Goal: Task Accomplishment & Management: Manage account settings

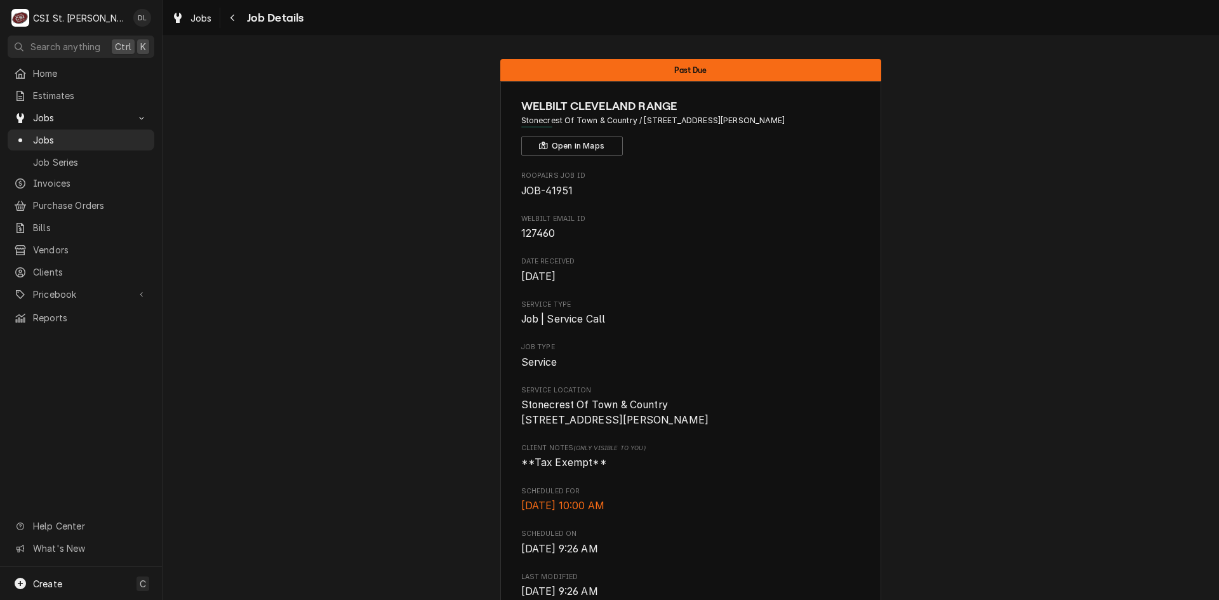
scroll to position [563, 0]
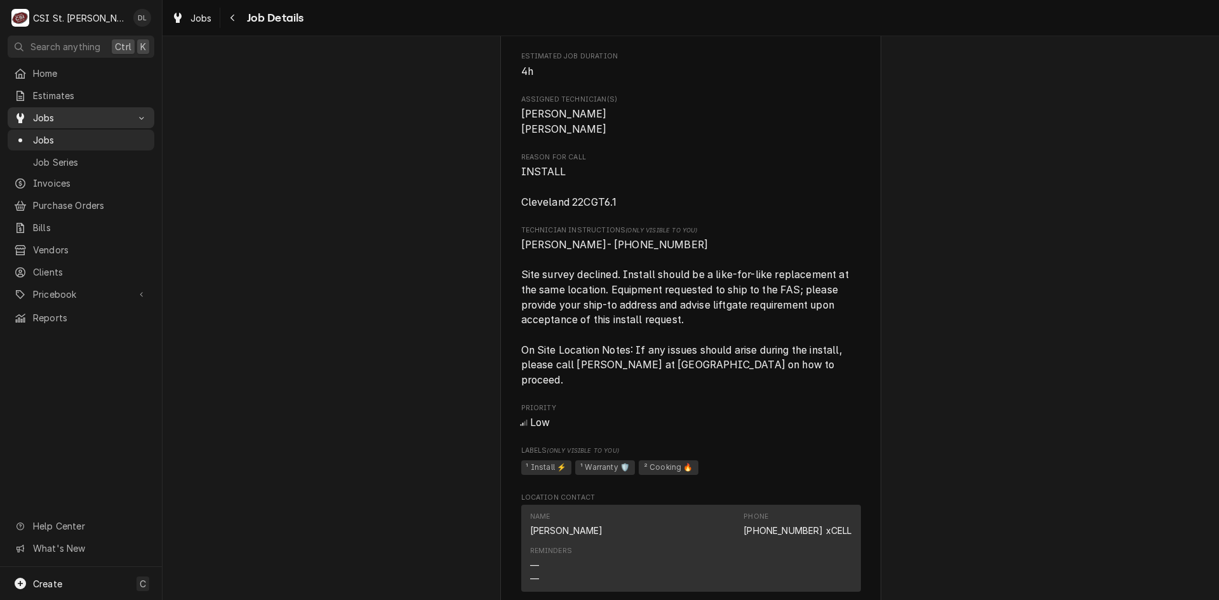
click at [44, 118] on span "Jobs" at bounding box center [81, 117] width 96 height 13
click at [37, 112] on span "Jobs" at bounding box center [81, 117] width 96 height 13
click at [60, 132] on div "Jobs" at bounding box center [81, 140] width 142 height 16
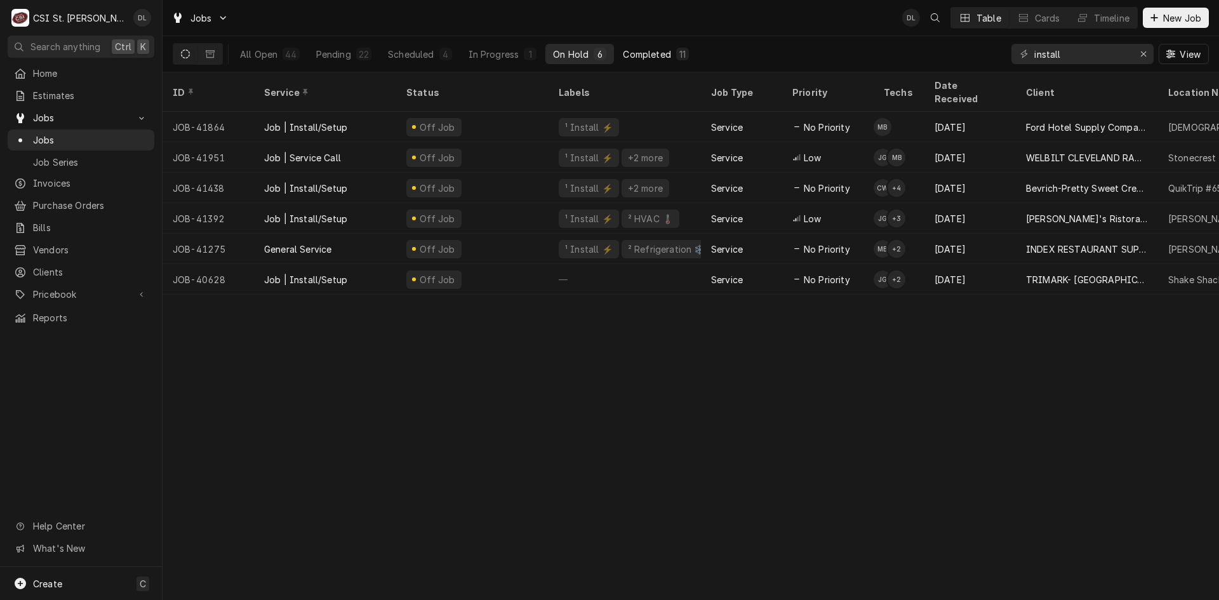
click at [651, 52] on div "Completed" at bounding box center [647, 54] width 48 height 13
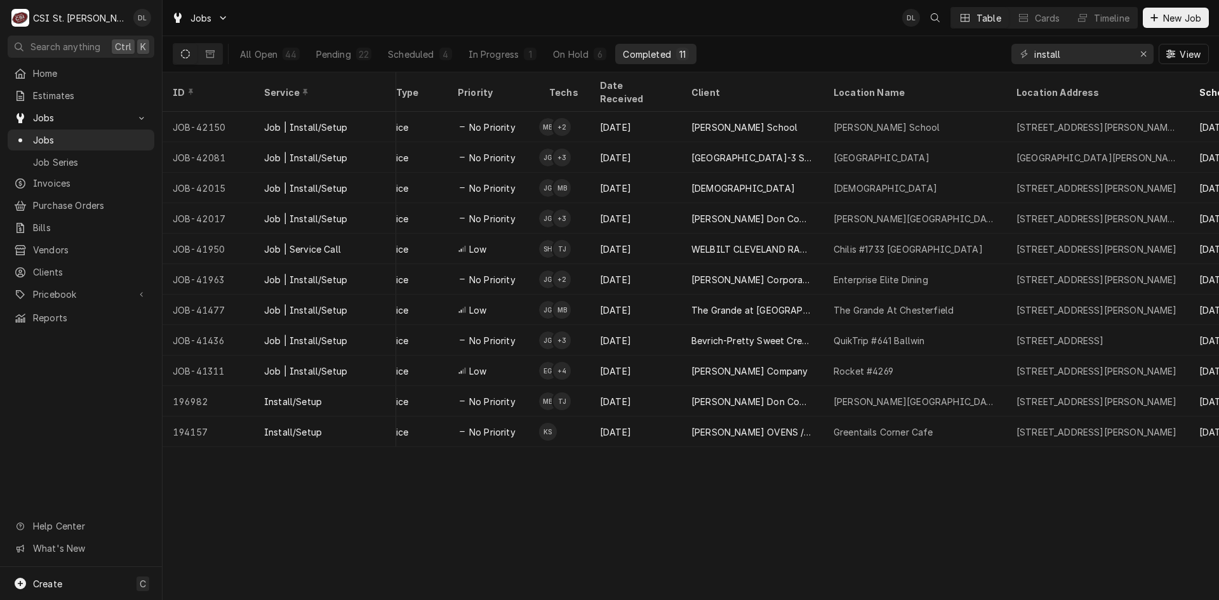
scroll to position [0, 340]
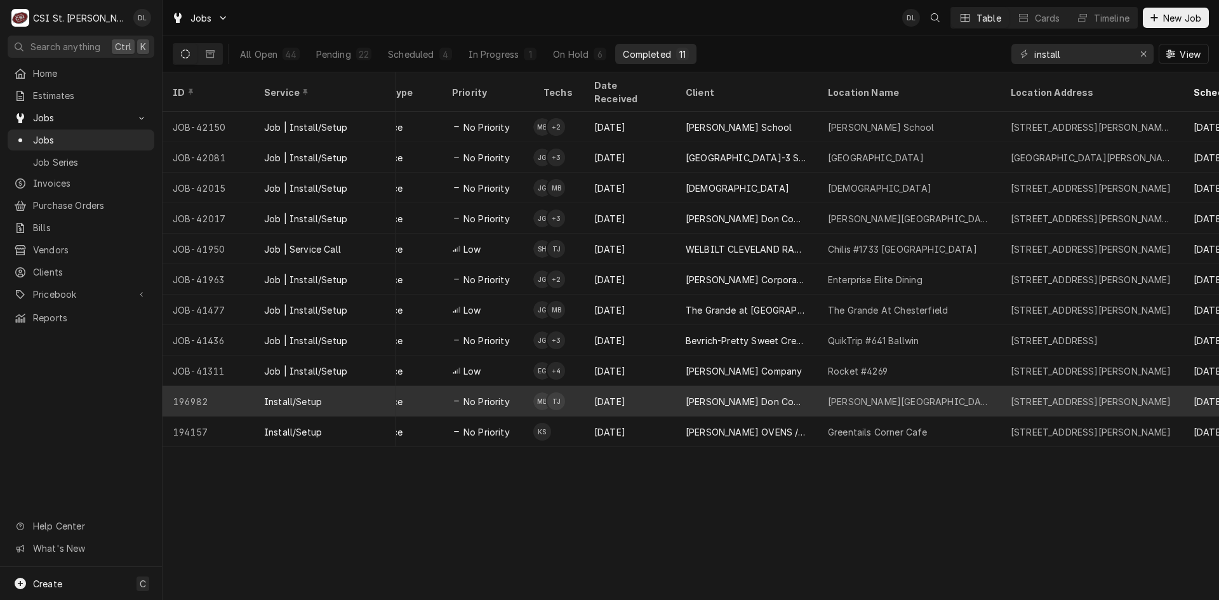
click at [776, 395] on div "Edward Don Company" at bounding box center [747, 401] width 122 height 13
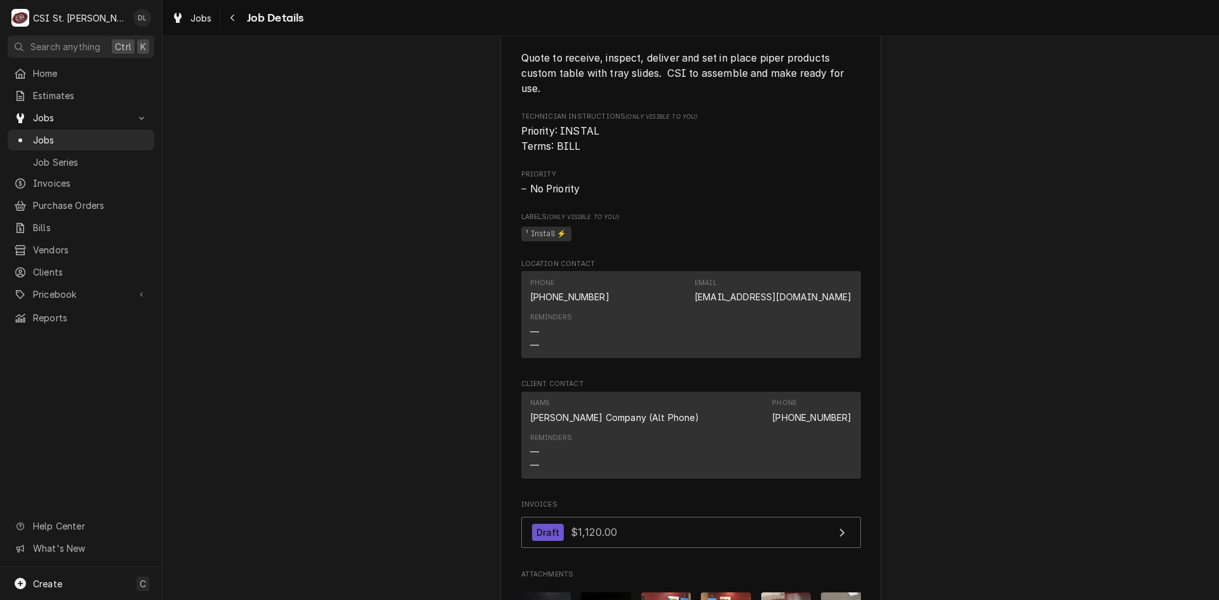
scroll to position [825, 0]
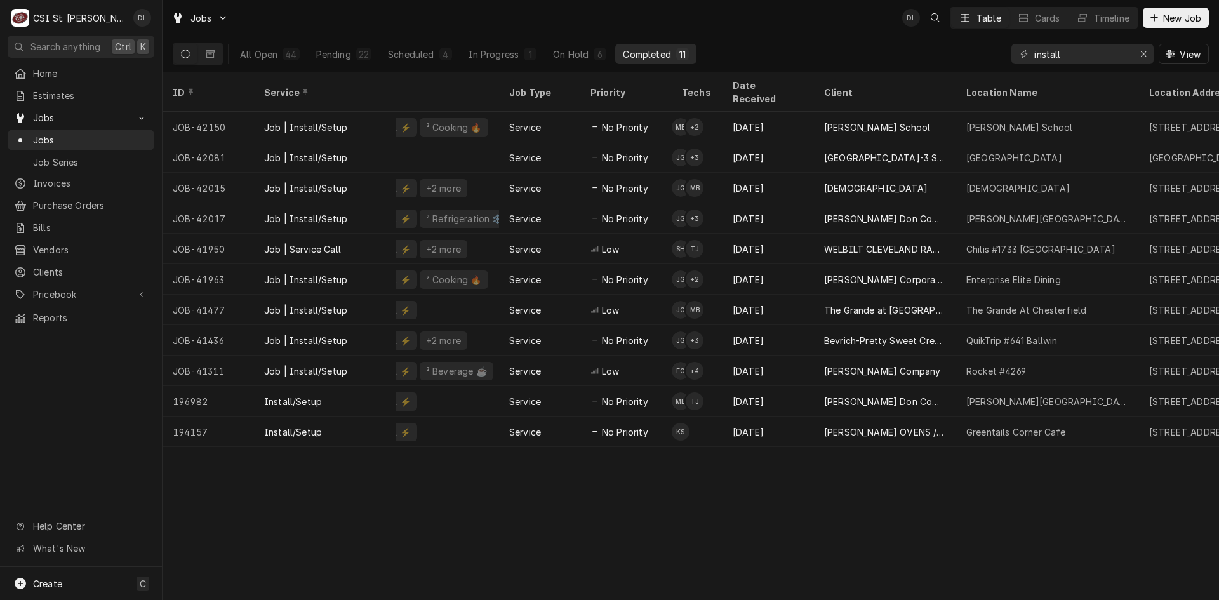
scroll to position [0, 201]
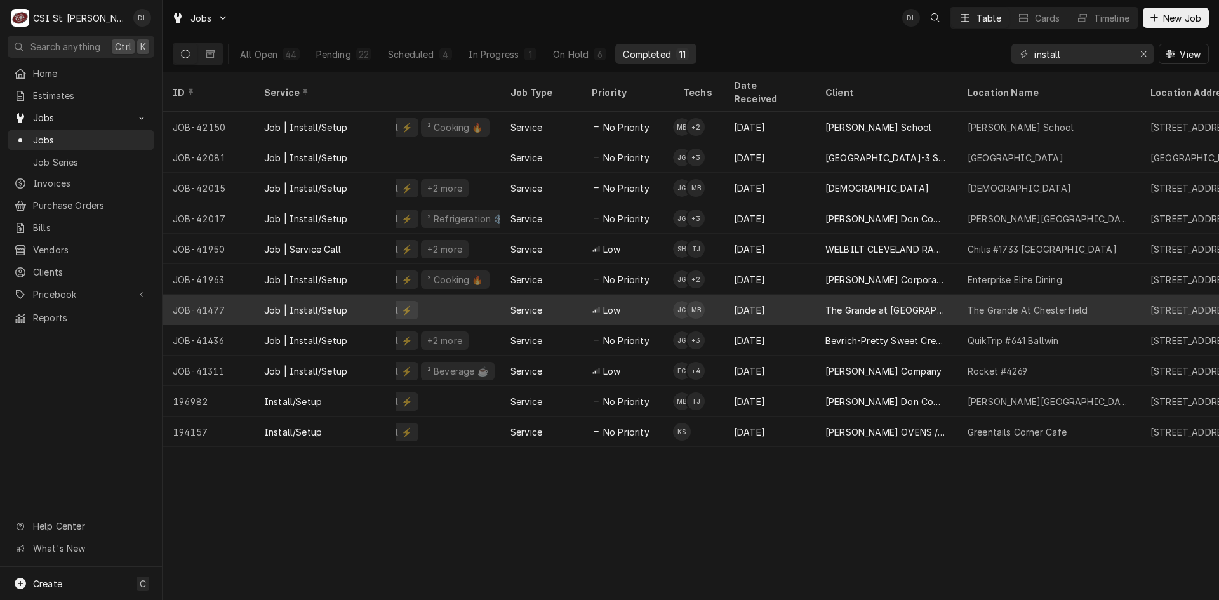
click at [1038, 304] on div "The Grande At Chesterfield" at bounding box center [1028, 310] width 120 height 13
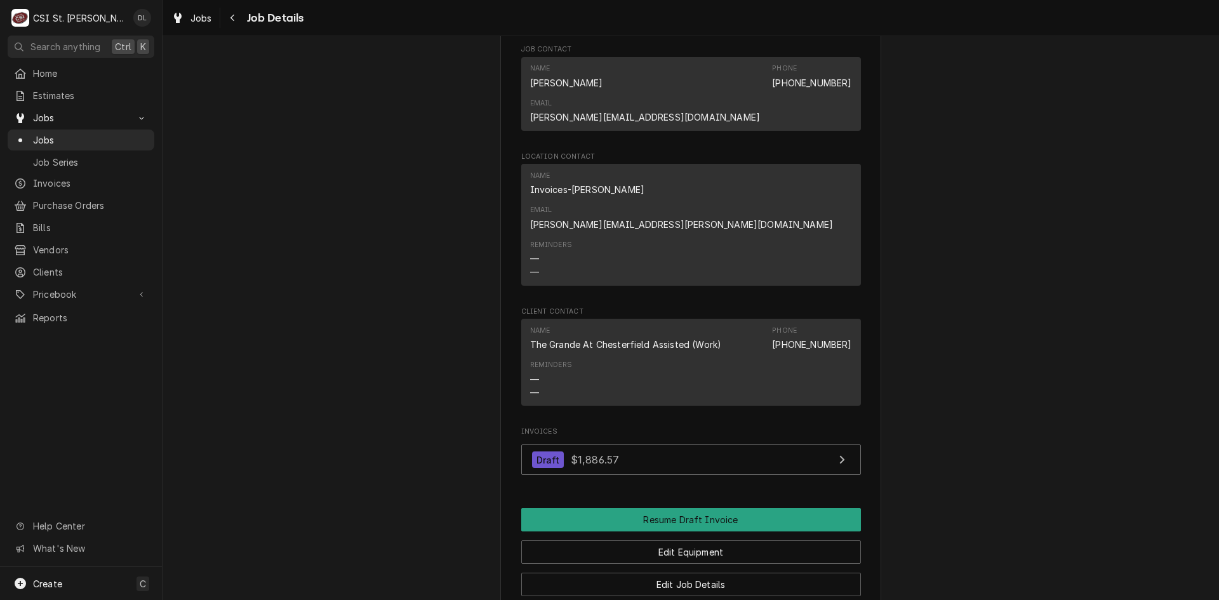
scroll to position [1711, 0]
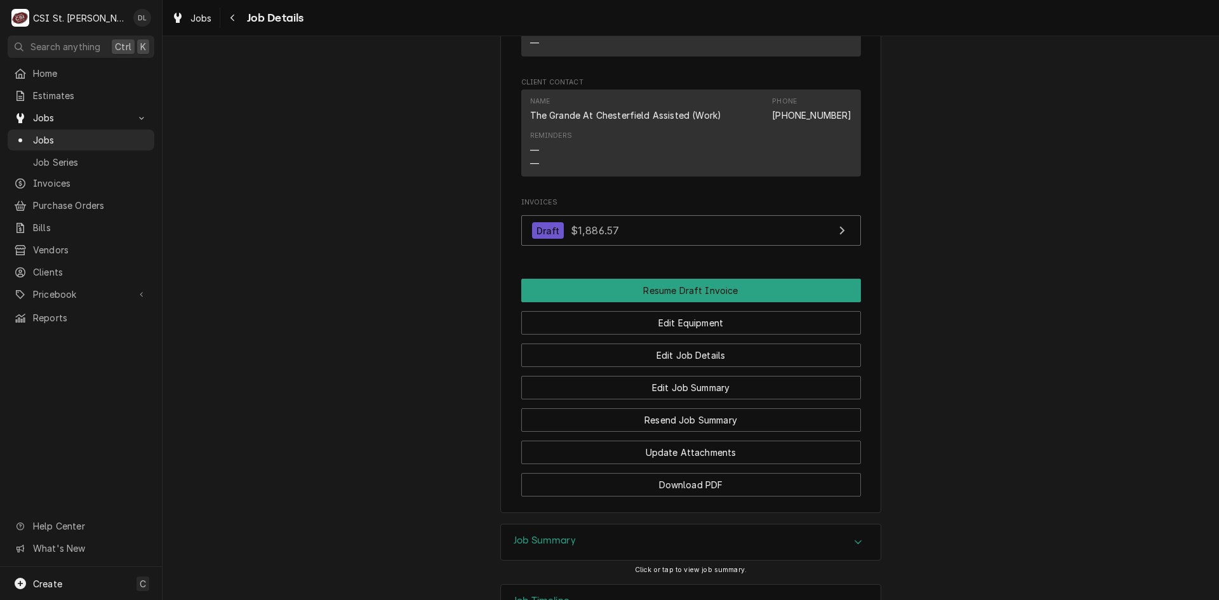
click at [839, 524] on div "Job Summary" at bounding box center [691, 542] width 380 height 36
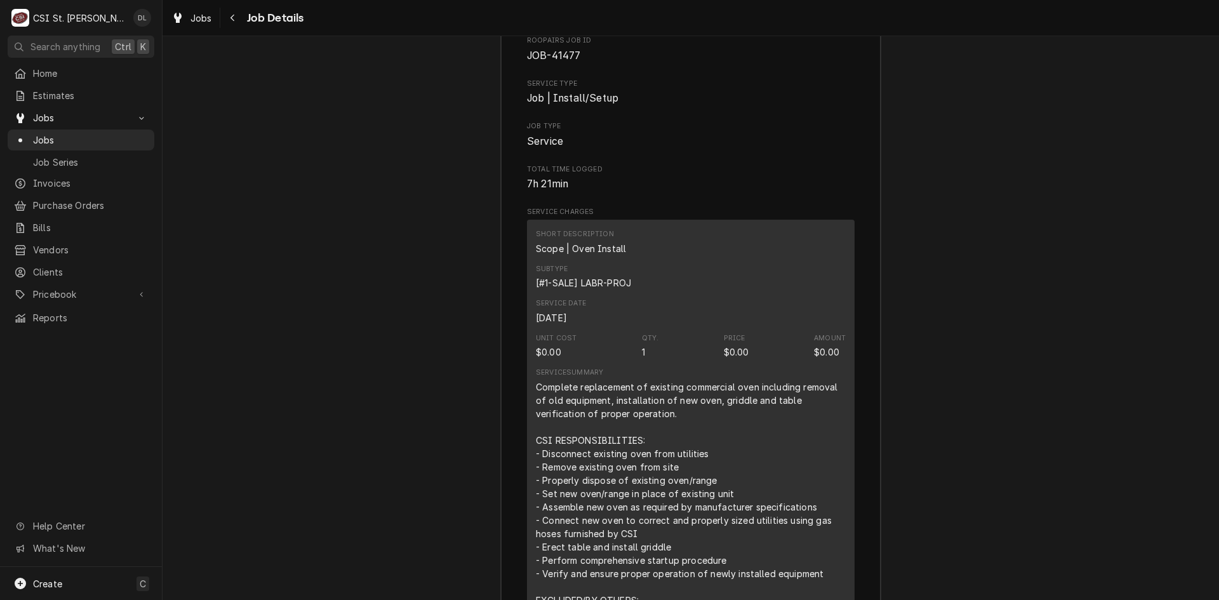
scroll to position [2195, 0]
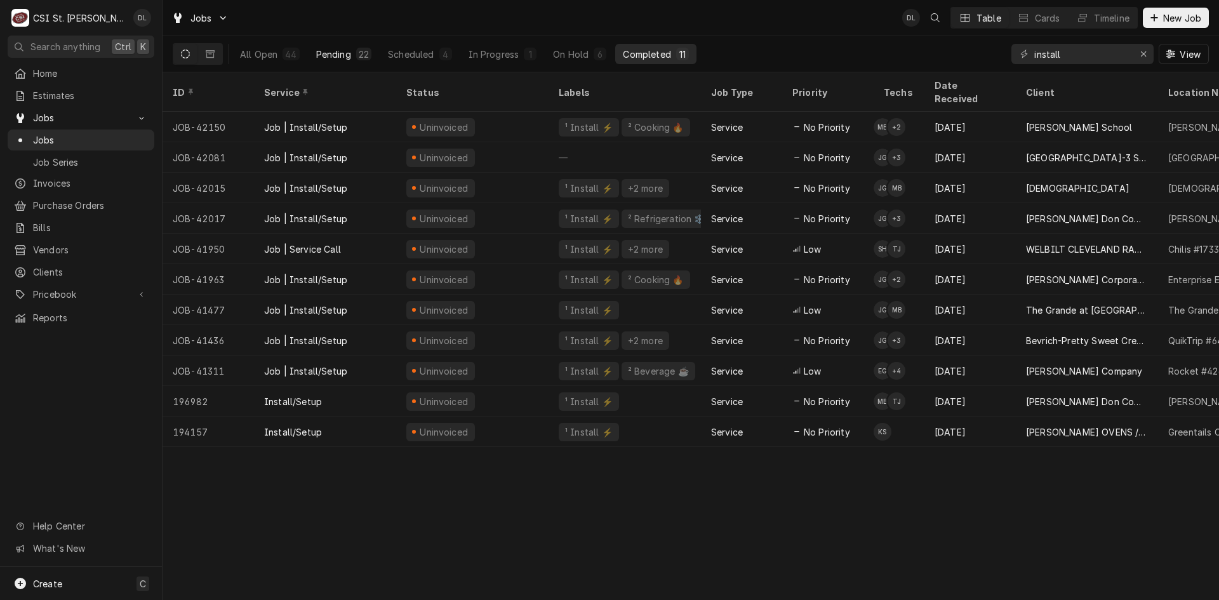
click at [365, 50] on div "22" at bounding box center [364, 54] width 10 height 13
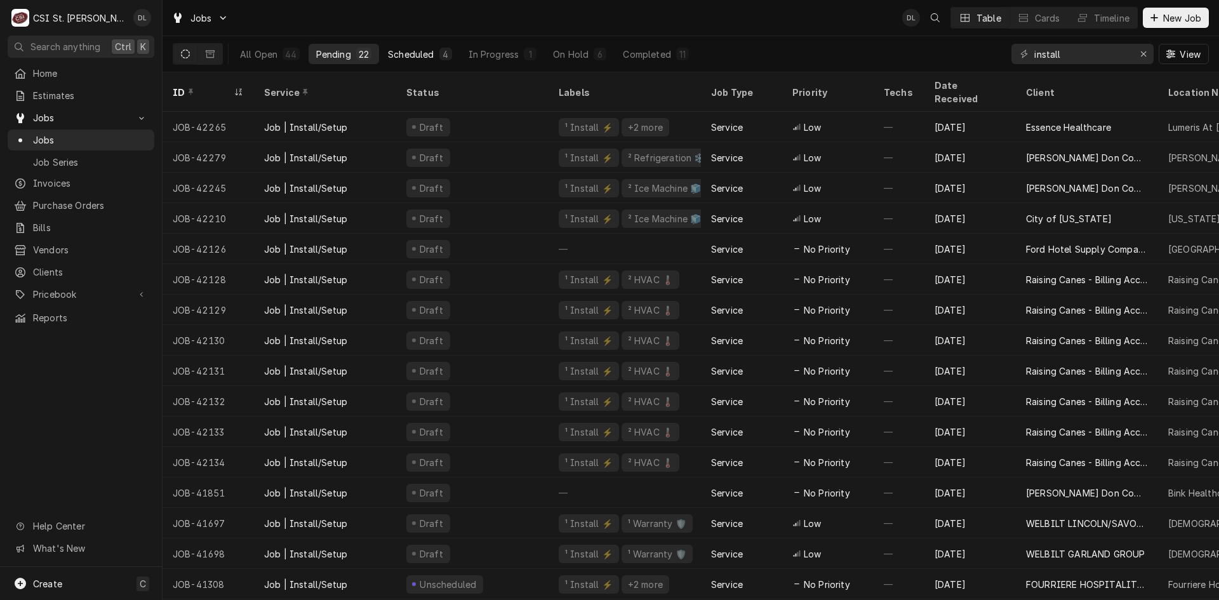
click at [442, 51] on div "4" at bounding box center [446, 54] width 8 height 13
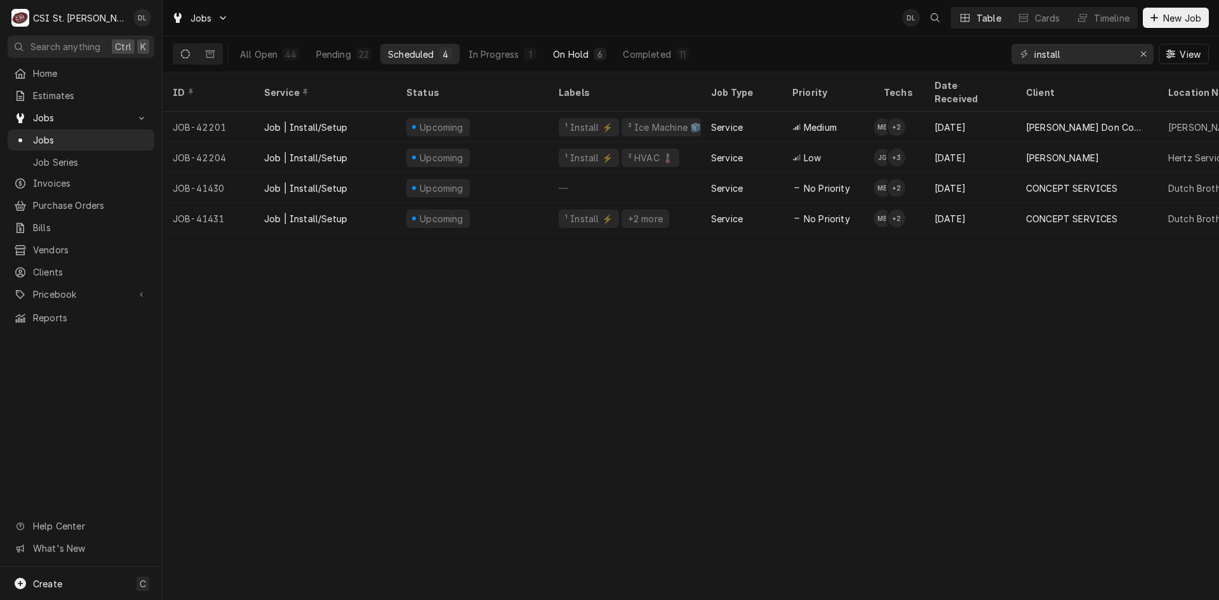
click at [553, 53] on div "On Hold" at bounding box center [571, 54] width 36 height 13
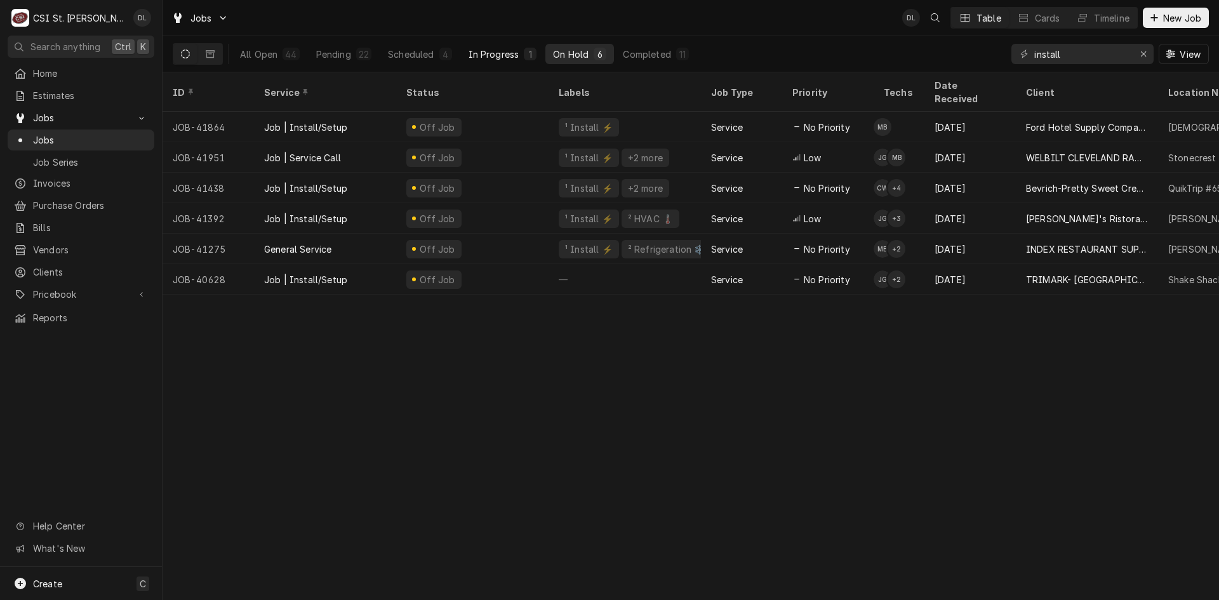
click at [461, 50] on button "In Progress 1" at bounding box center [503, 54] width 84 height 20
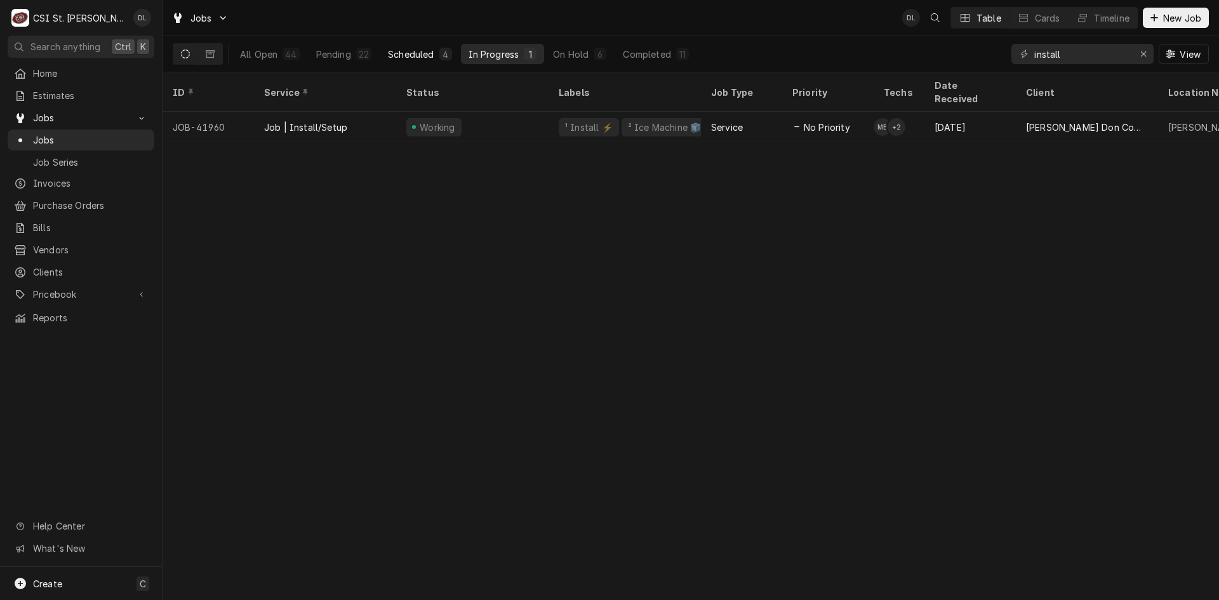
click at [426, 53] on div "Scheduled" at bounding box center [411, 54] width 46 height 13
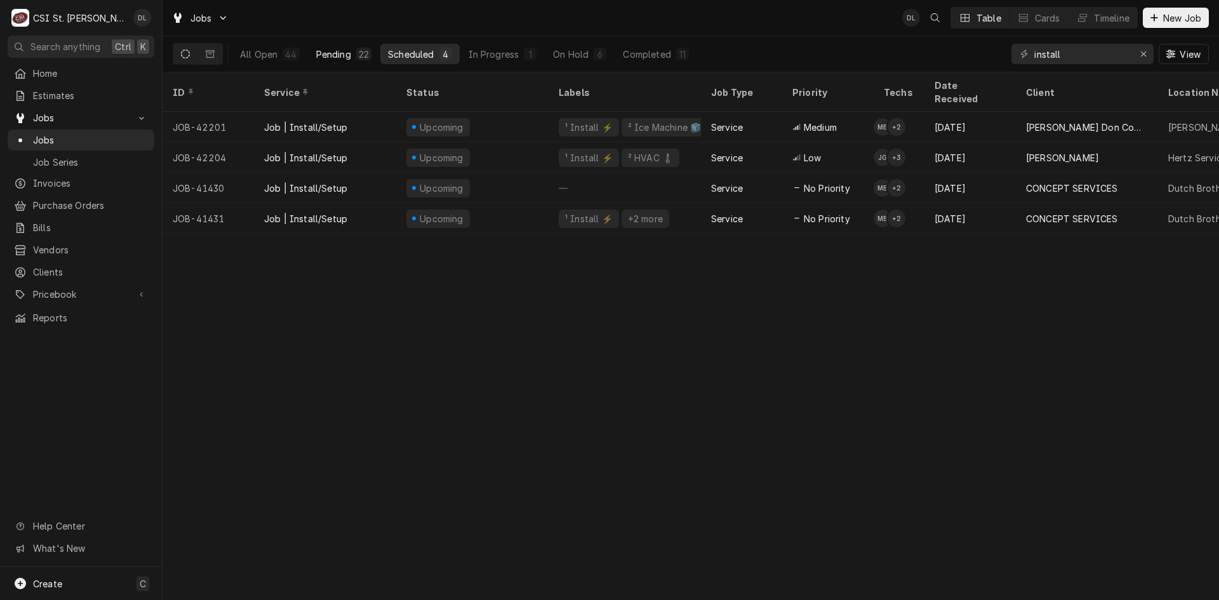
click at [332, 60] on button "Pending 22" at bounding box center [344, 54] width 70 height 20
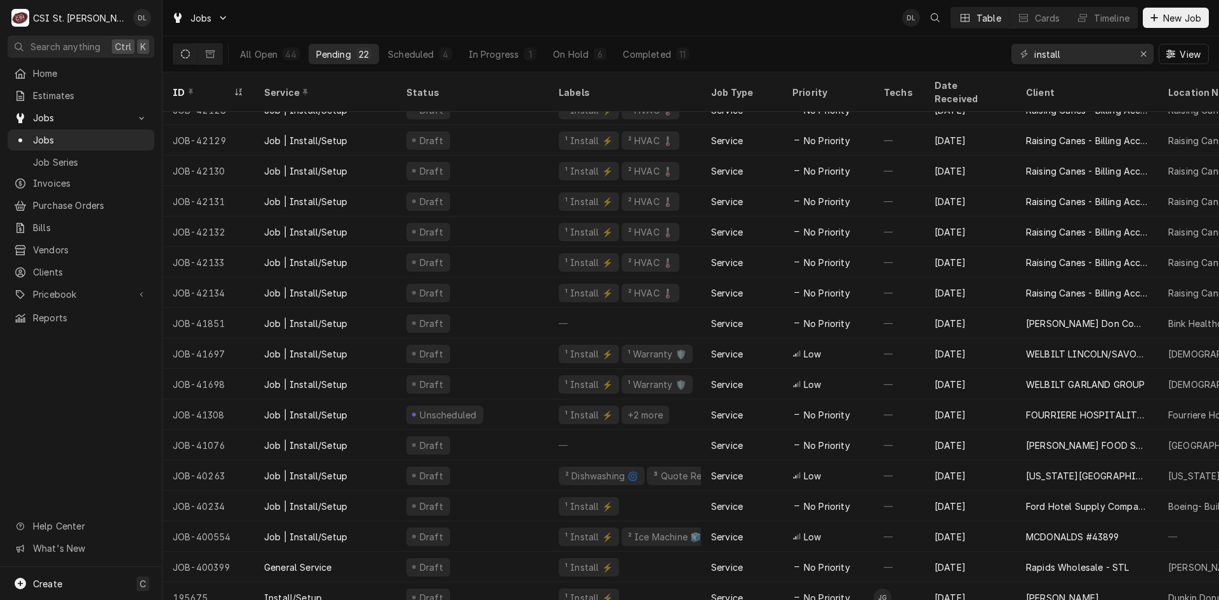
scroll to position [177, 0]
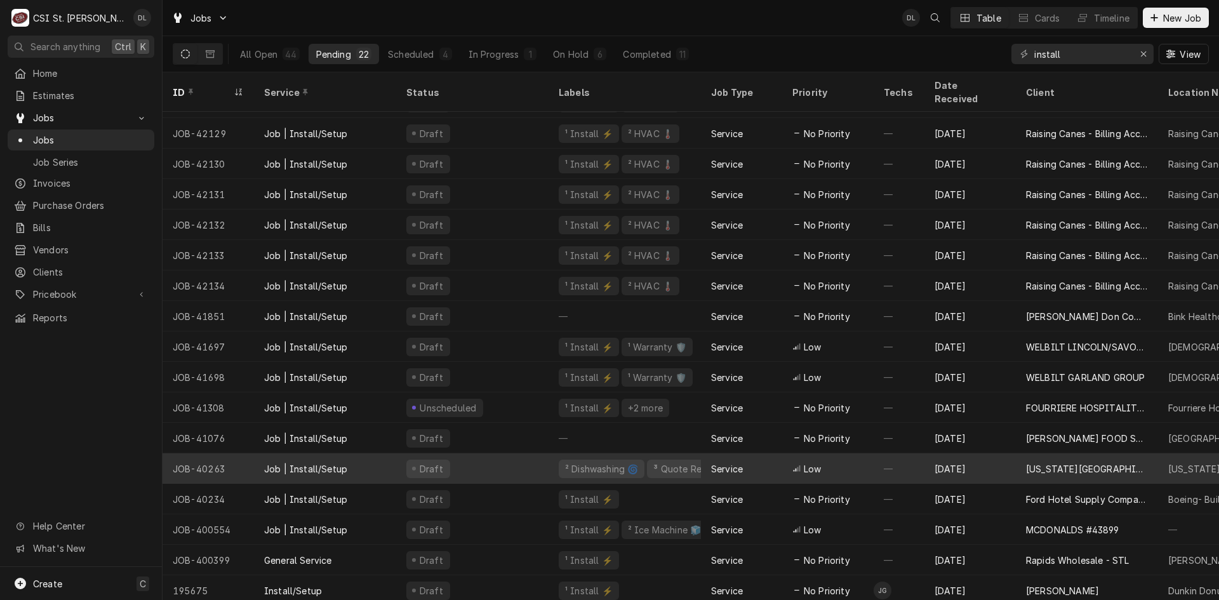
click at [784, 453] on div "Low" at bounding box center [827, 468] width 91 height 30
click at [745, 458] on div "Service" at bounding box center [741, 468] width 81 height 30
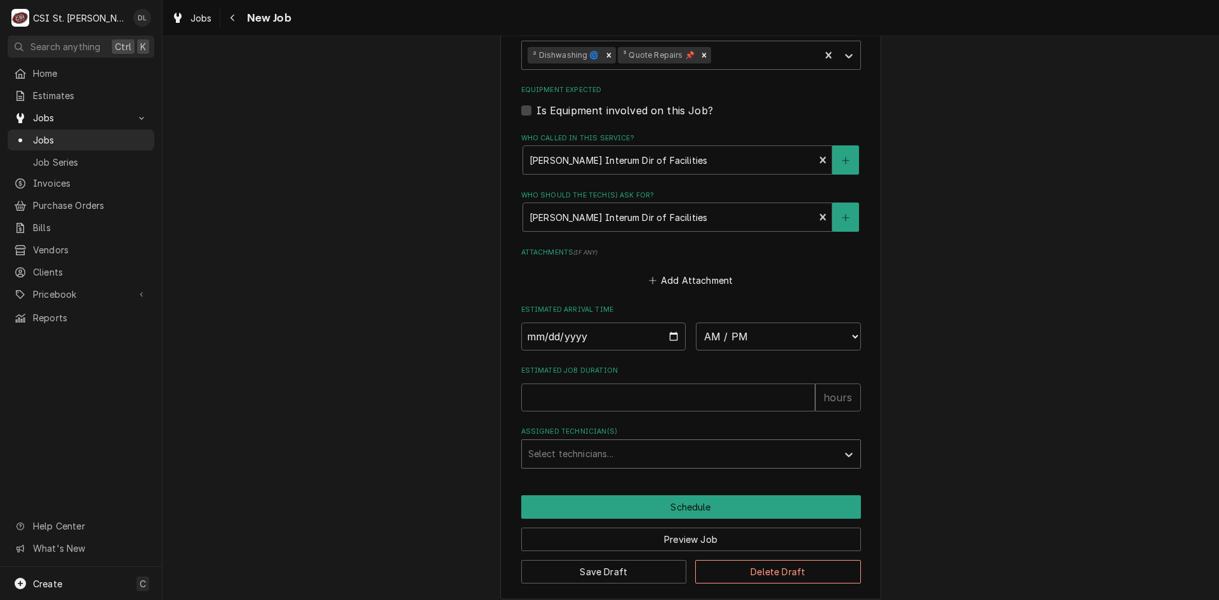
scroll to position [1050, 0]
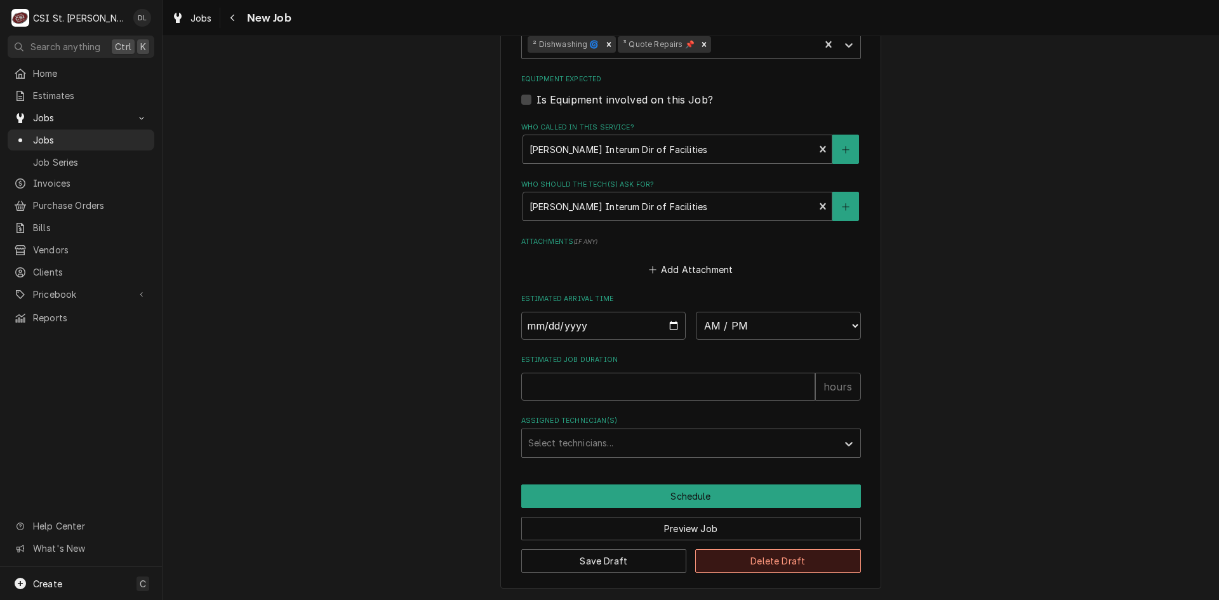
click at [771, 562] on button "Delete Draft" at bounding box center [778, 560] width 166 height 23
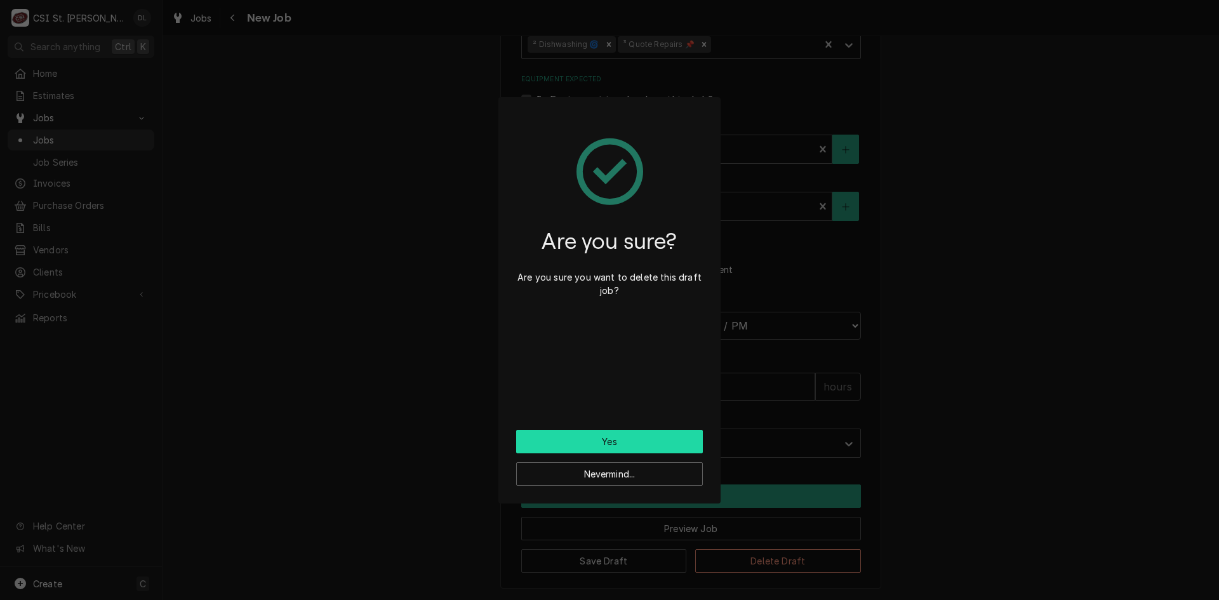
click at [641, 450] on button "Yes" at bounding box center [609, 441] width 187 height 23
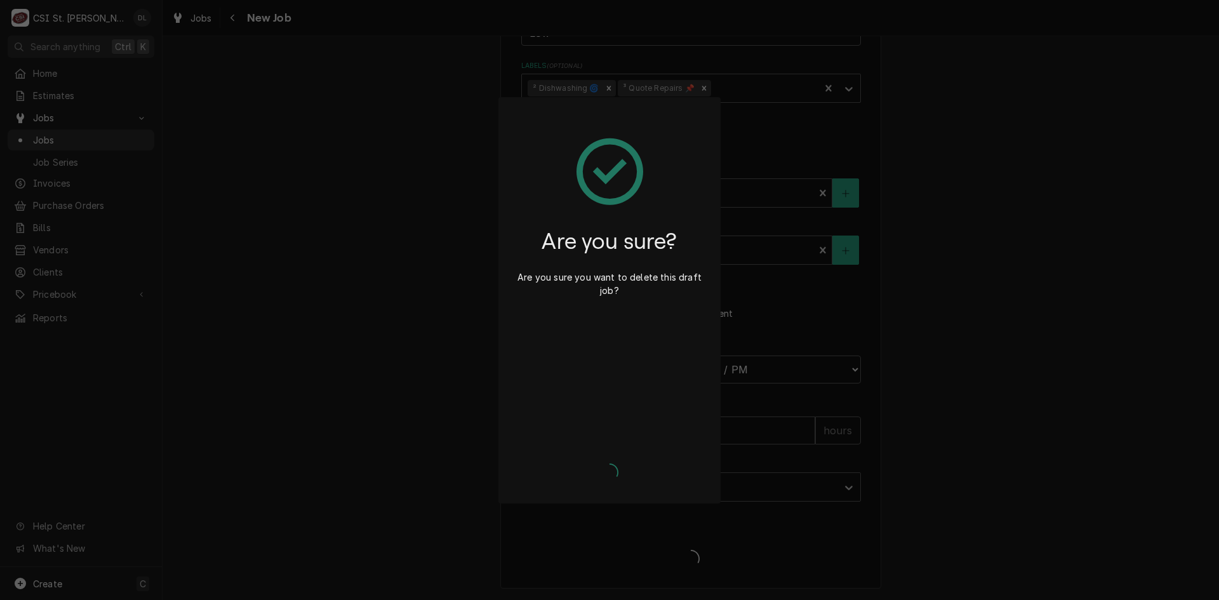
scroll to position [1006, 0]
type textarea "x"
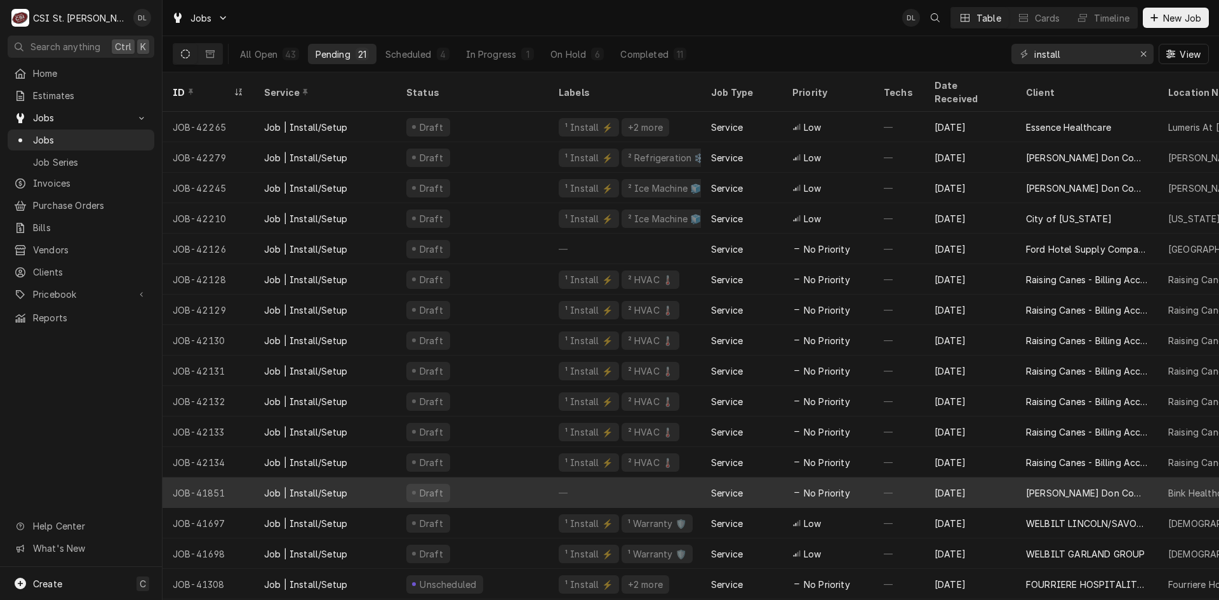
click at [770, 477] on div "Service" at bounding box center [741, 492] width 81 height 30
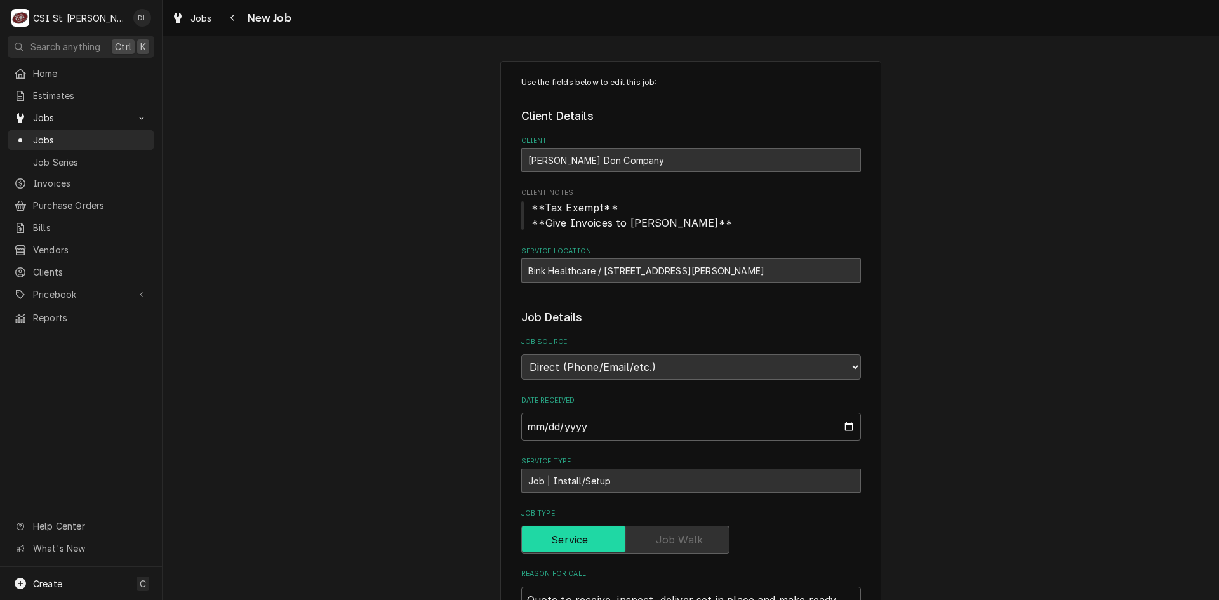
type textarea "x"
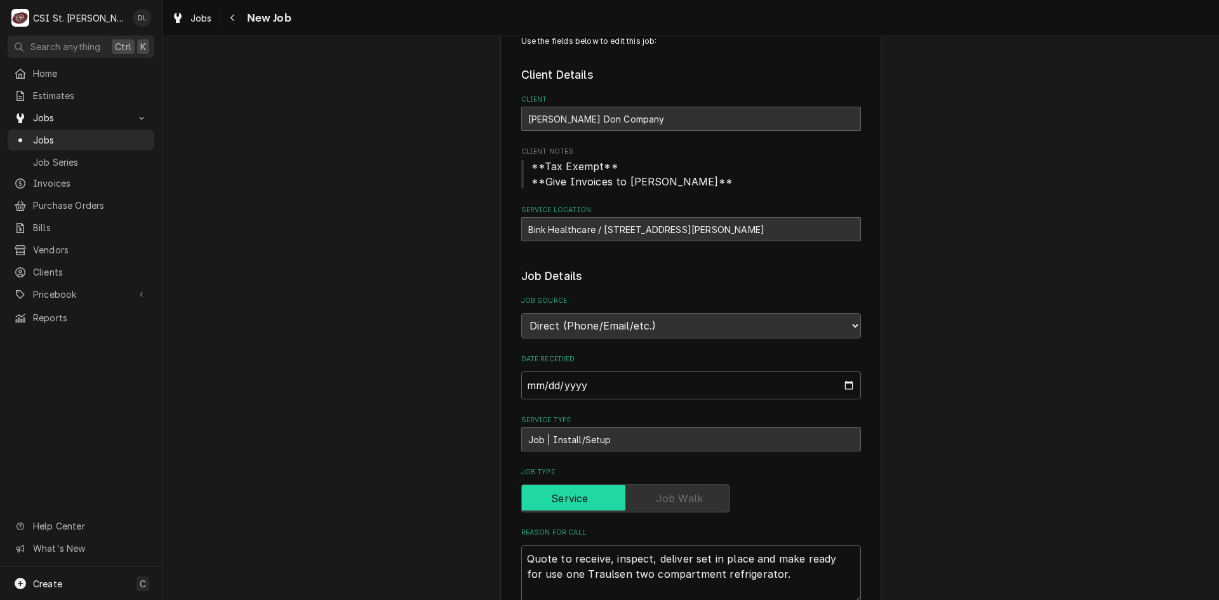
scroll to position [63, 0]
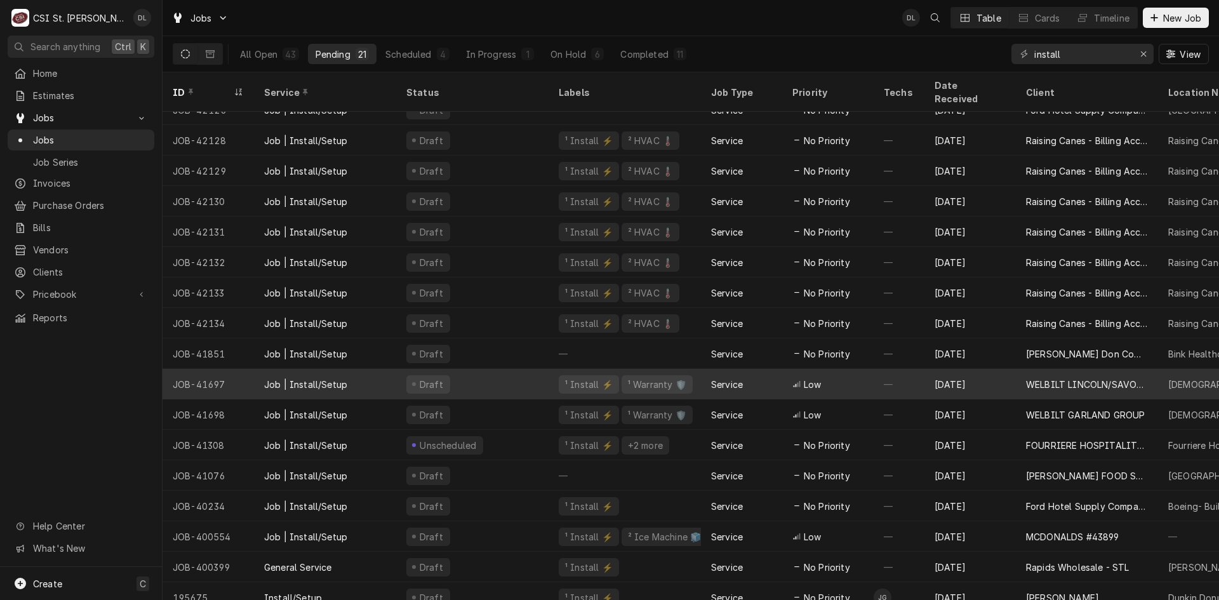
scroll to position [146, 0]
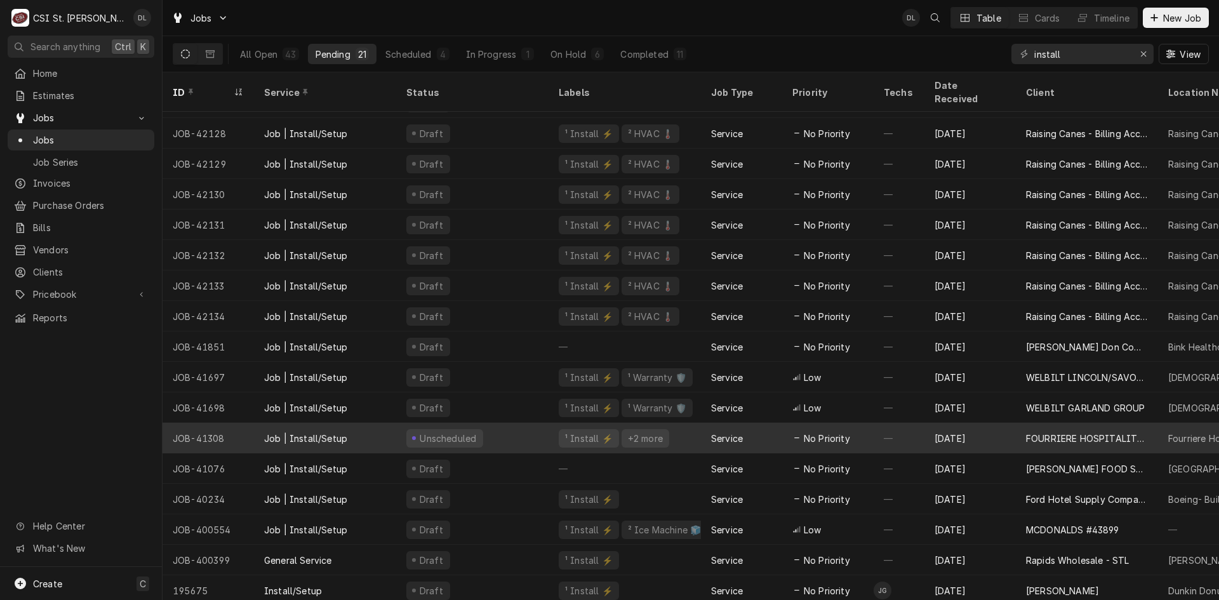
click at [905, 423] on div "—" at bounding box center [899, 438] width 51 height 30
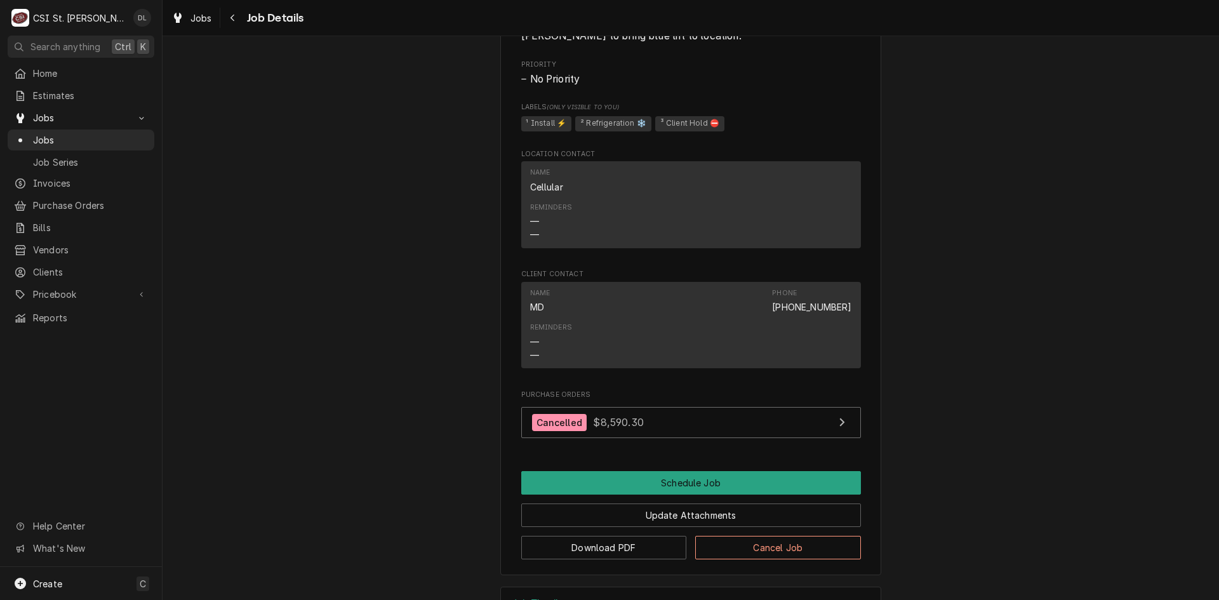
scroll to position [820, 0]
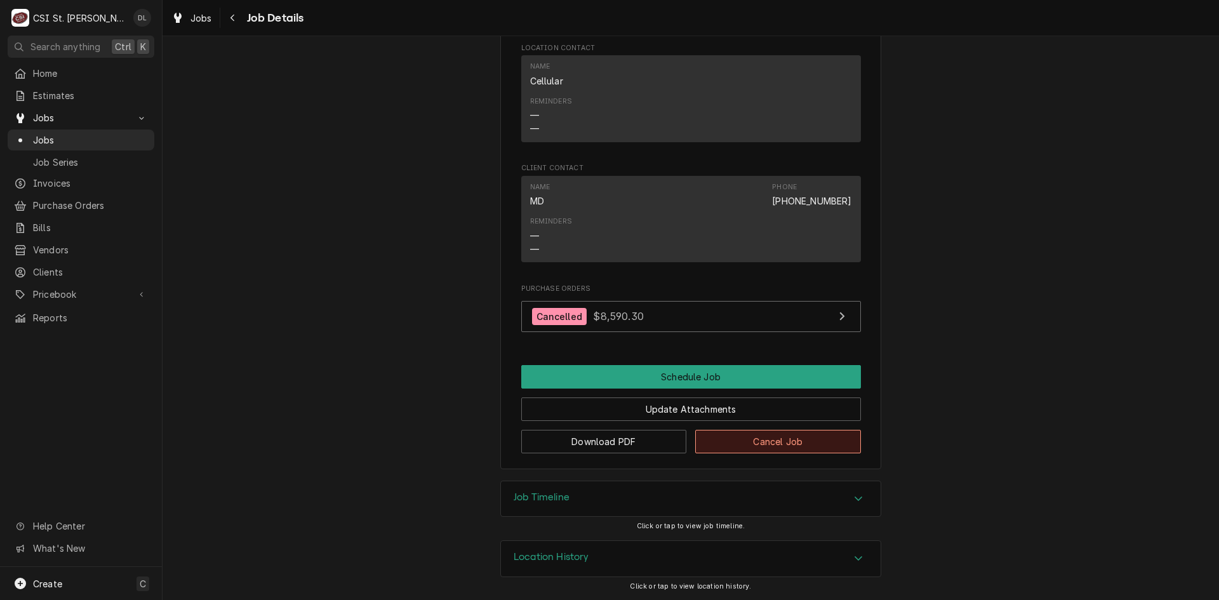
click at [775, 442] on button "Cancel Job" at bounding box center [778, 441] width 166 height 23
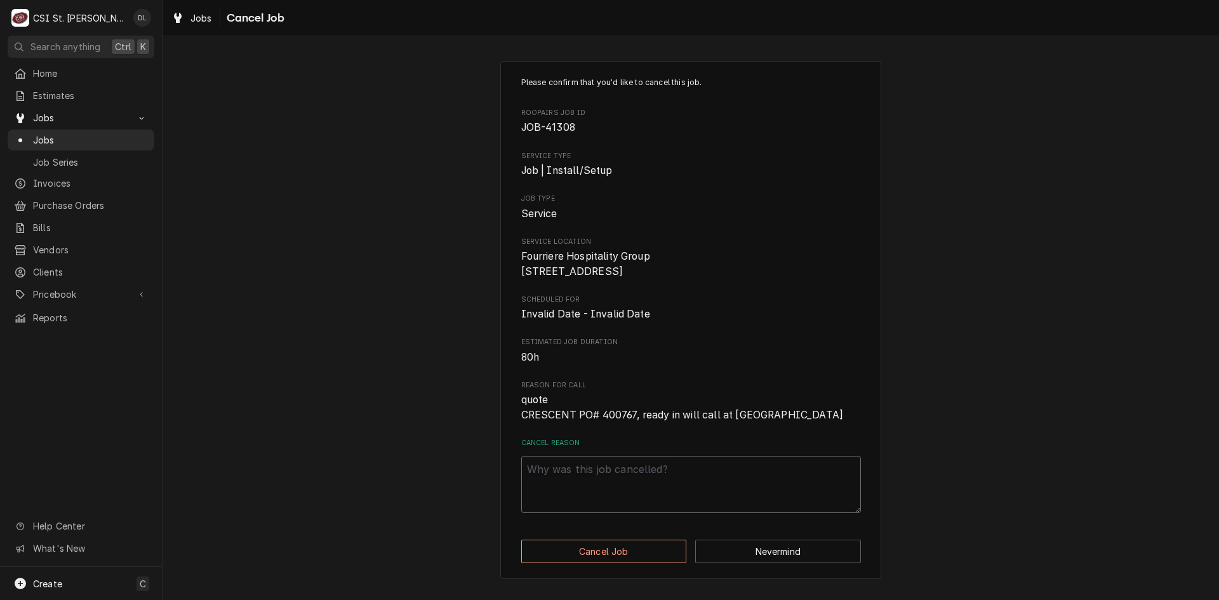
click at [624, 481] on textarea "Cancel Reason" at bounding box center [691, 484] width 340 height 57
type textarea "x"
type textarea "c"
type textarea "x"
type textarea "cU"
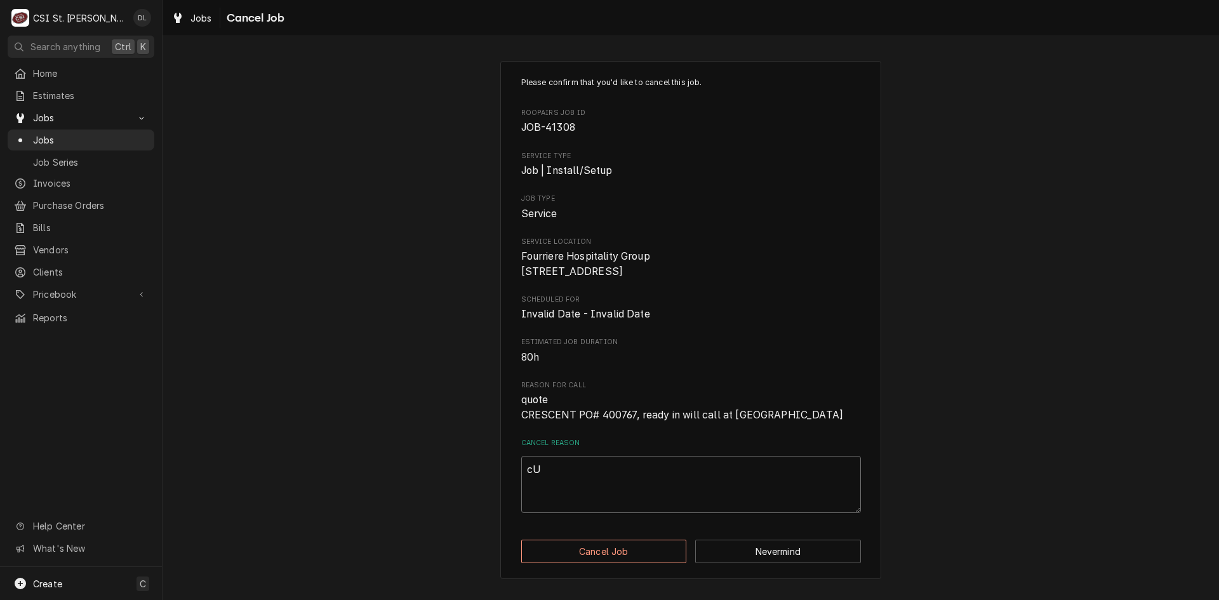
type textarea "x"
type textarea "cUS"
type textarea "x"
type textarea "cUST"
type textarea "x"
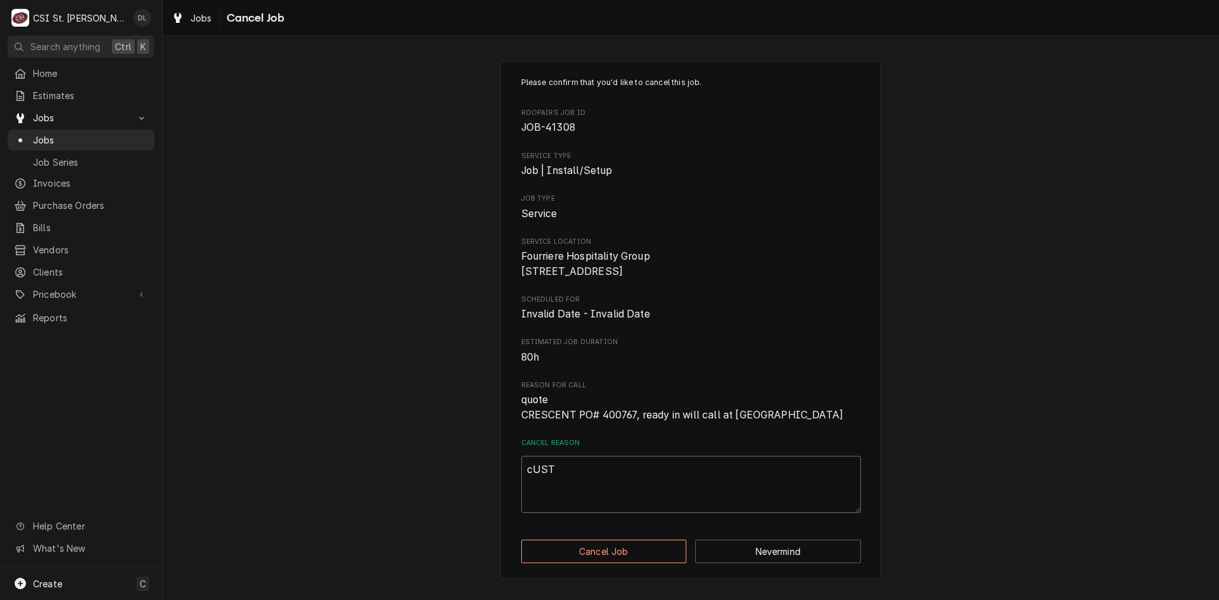
type textarea "cUSTO"
type textarea "x"
type textarea "cUSTOM"
type textarea "x"
type textarea "cUSTOME"
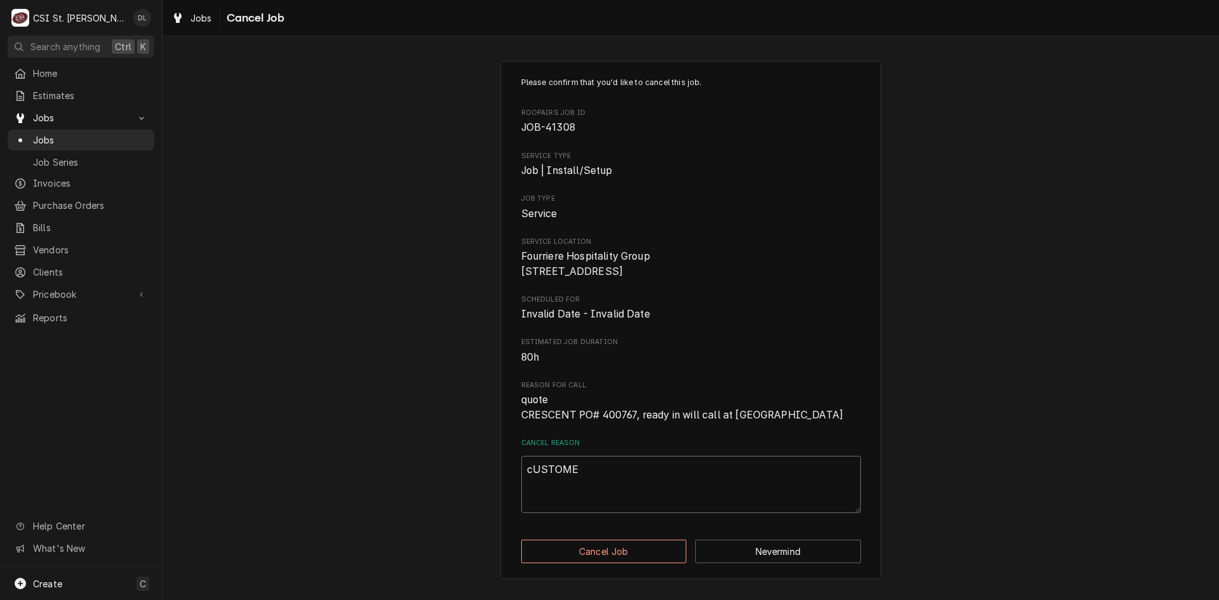
type textarea "x"
type textarea "cUSTOMER"
type textarea "x"
type textarea "cUSTOMER"
type textarea "x"
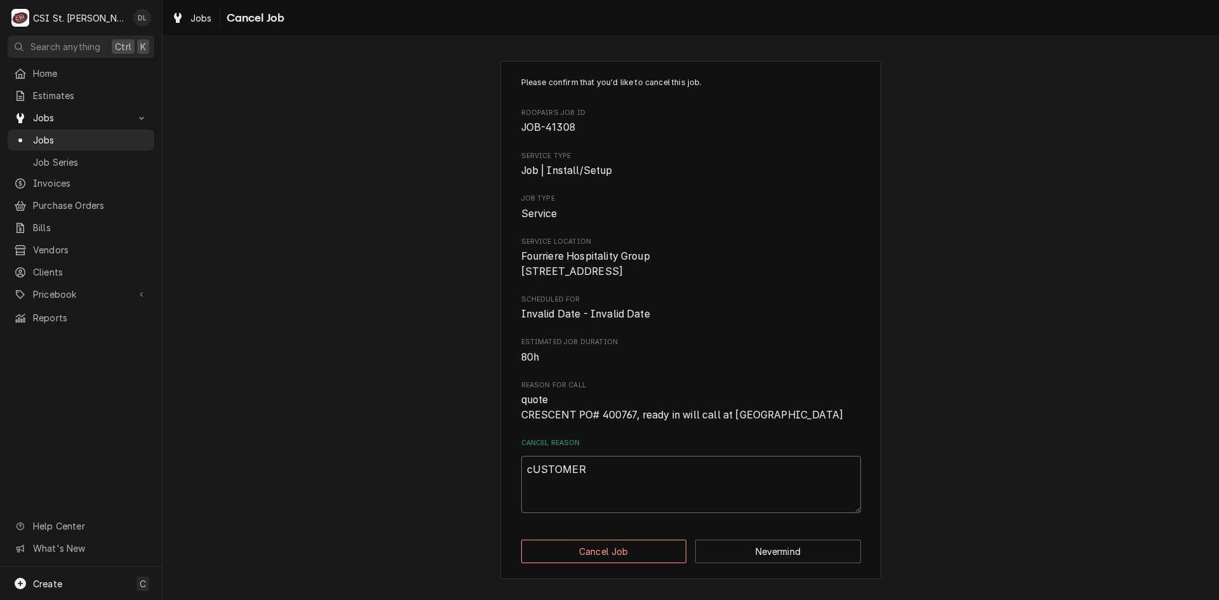
type textarea "cUSTOMER I"
type textarea "x"
type textarea "cUSTOMER IS"
type textarea "x"
type textarea "cUSTOMER IS"
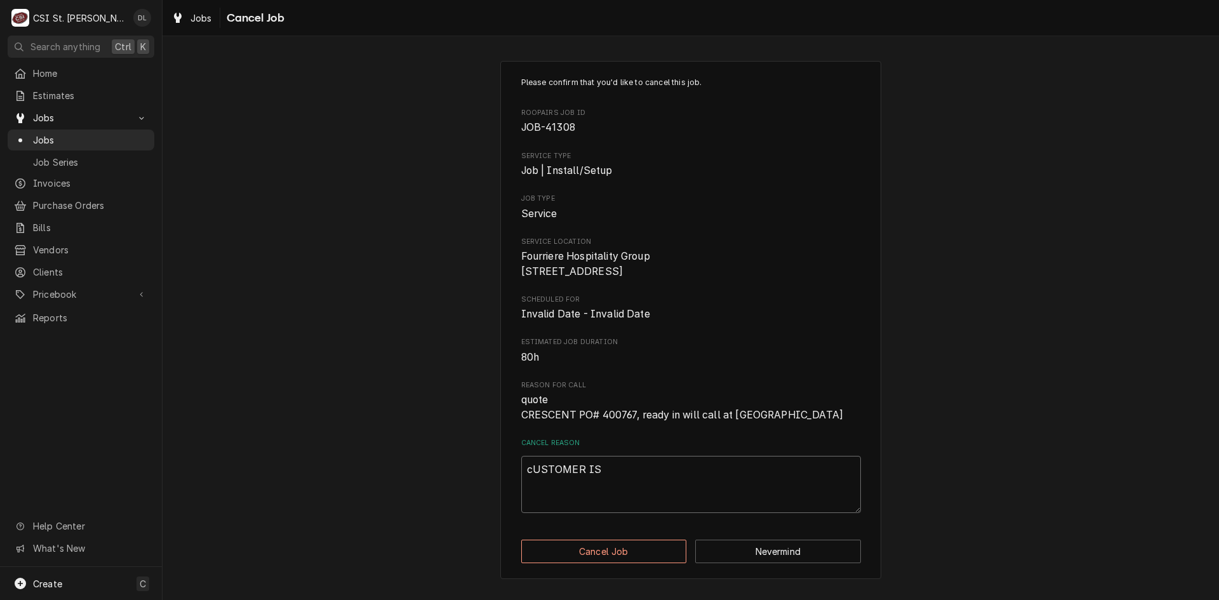
type textarea "x"
type textarea "cUSTOMER I"
type textarea "x"
type textarea "cUSTOMER"
type textarea "x"
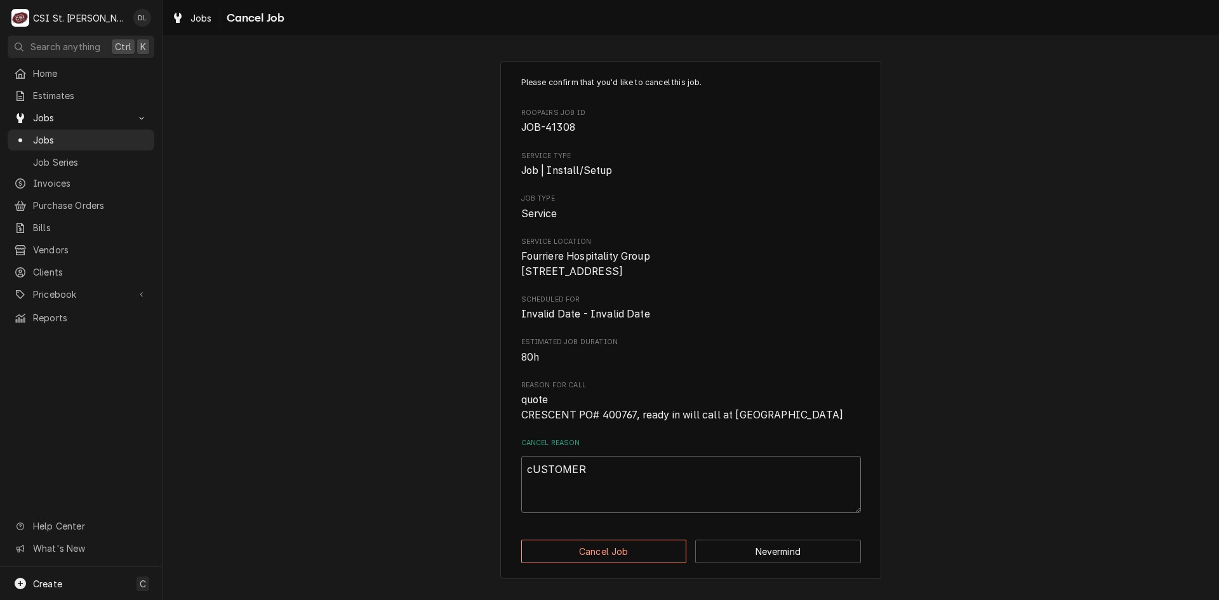
type textarea "cUSTOMER"
type textarea "x"
type textarea "cUSTOME"
type textarea "x"
type textarea "cUSTOM"
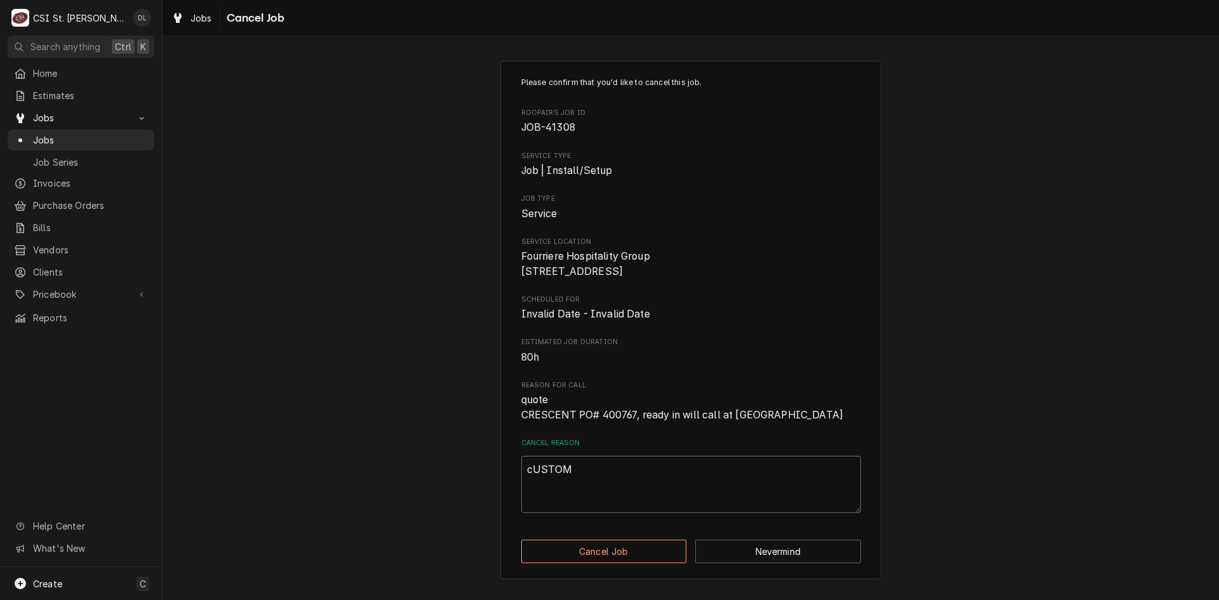
type textarea "x"
type textarea "cUSTO"
type textarea "x"
type textarea "cUST"
type textarea "x"
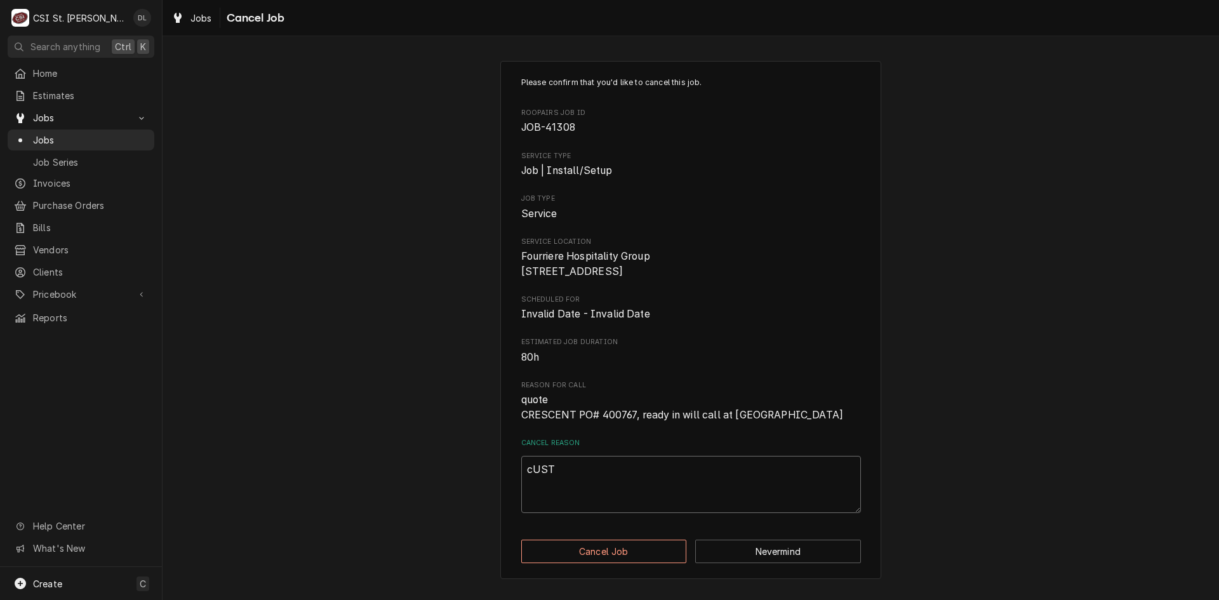
type textarea "cUS"
type textarea "x"
type textarea "cU"
type textarea "x"
type textarea "c"
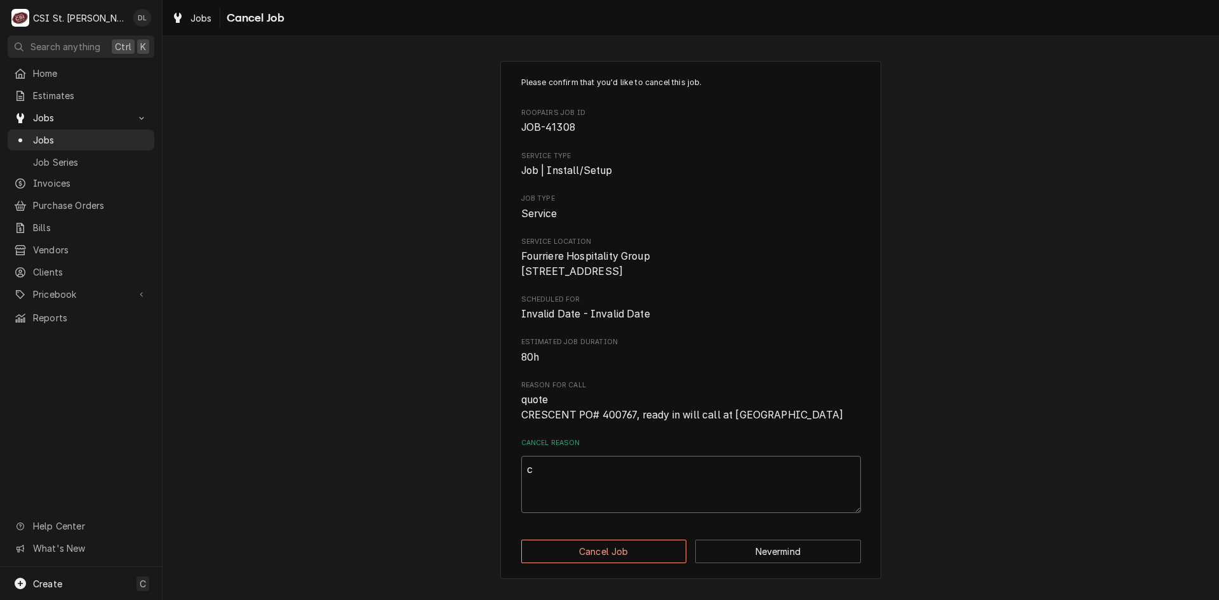
type textarea "x"
type textarea "C"
type textarea "x"
type textarea "Cu"
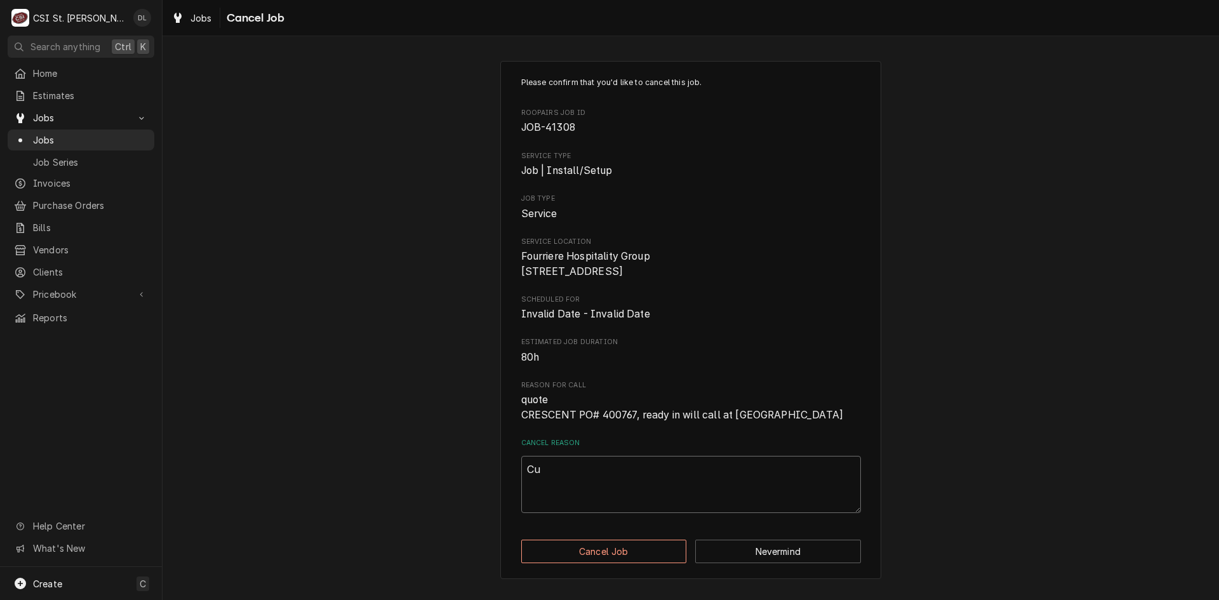
type textarea "x"
type textarea "Cus"
type textarea "x"
type textarea "Cust"
type textarea "x"
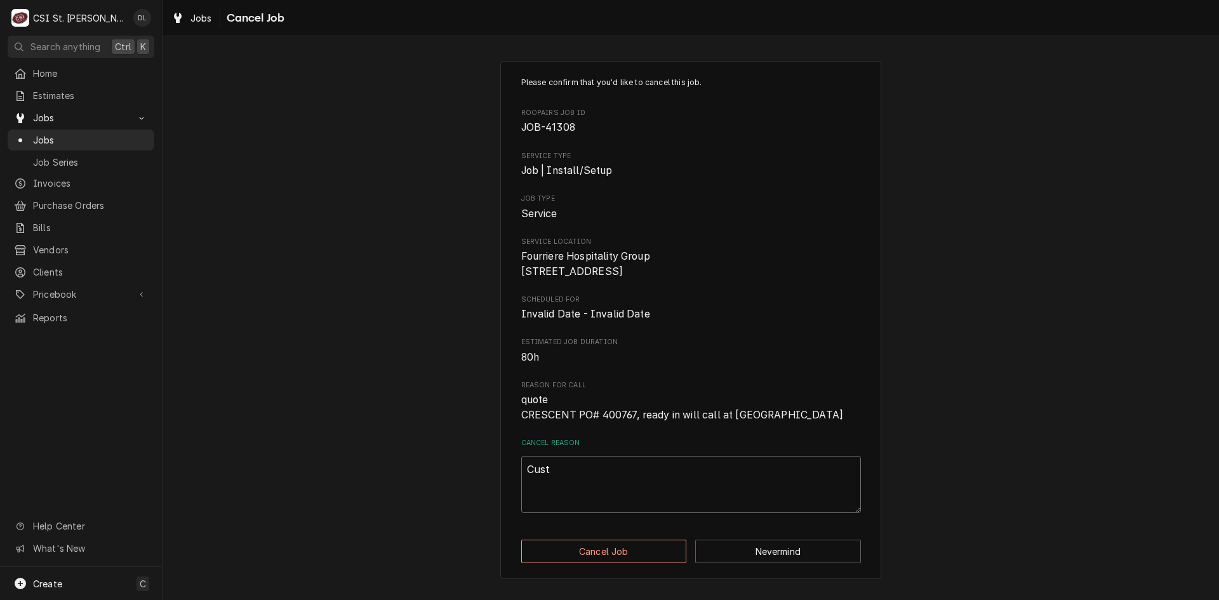
type textarea "Custo"
type textarea "x"
type textarea "Custom"
type textarea "x"
type textarea "Customer"
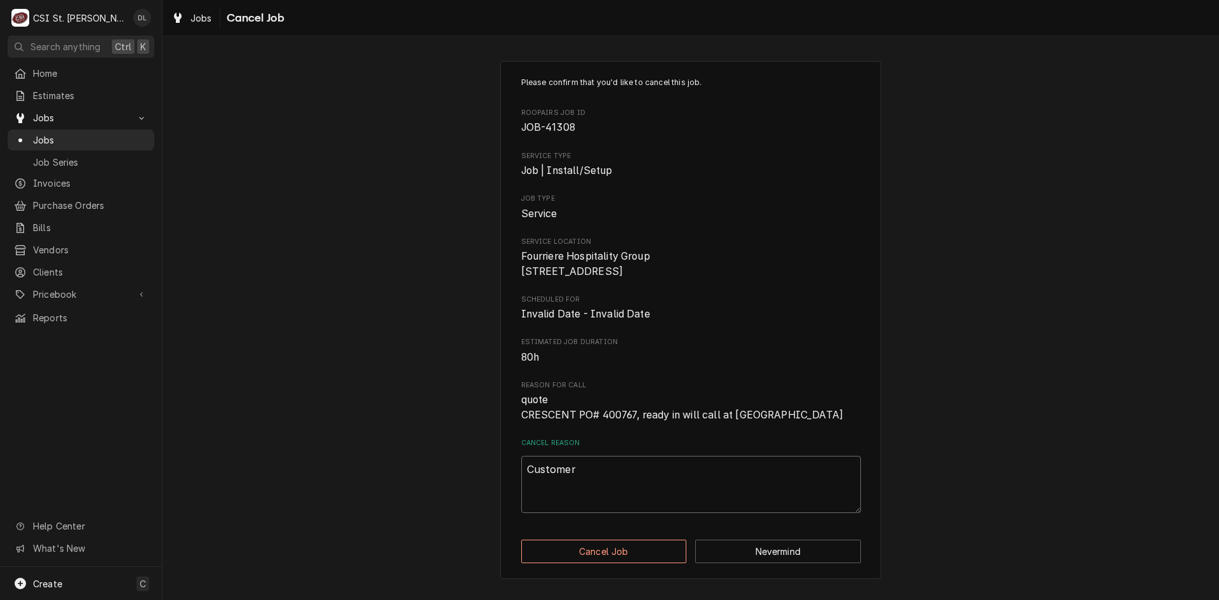
type textarea "x"
type textarea "Customer"
type textarea "x"
type textarea "Customer n"
type textarea "x"
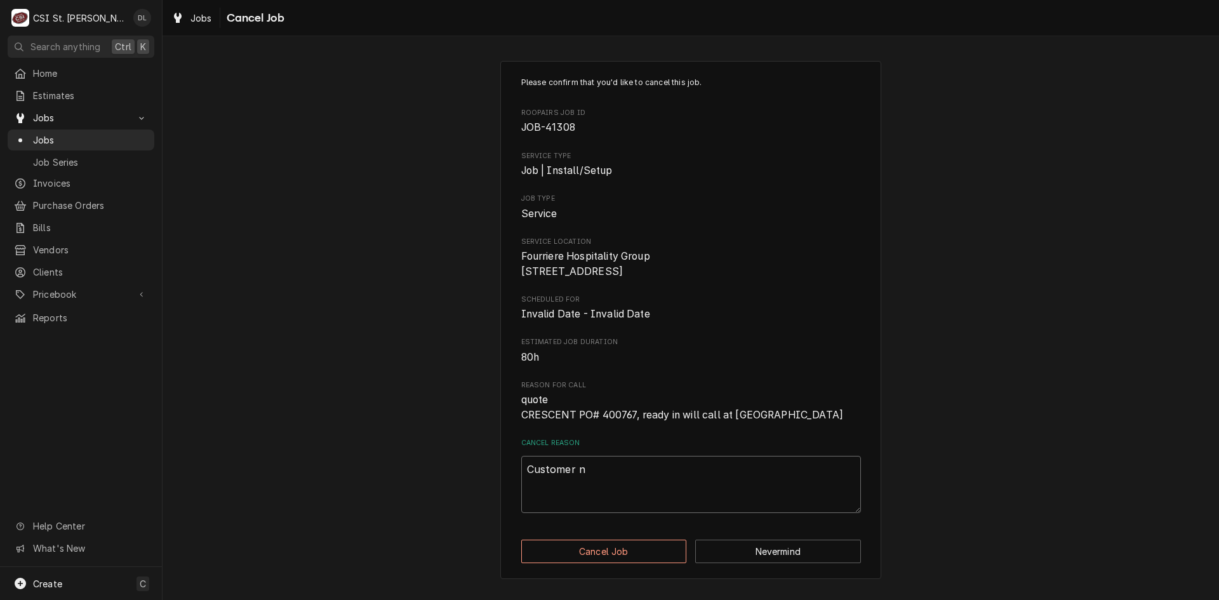
type textarea "Customer no"
type textarea "x"
type textarea "Customer not"
type textarea "x"
type textarea "Customer not"
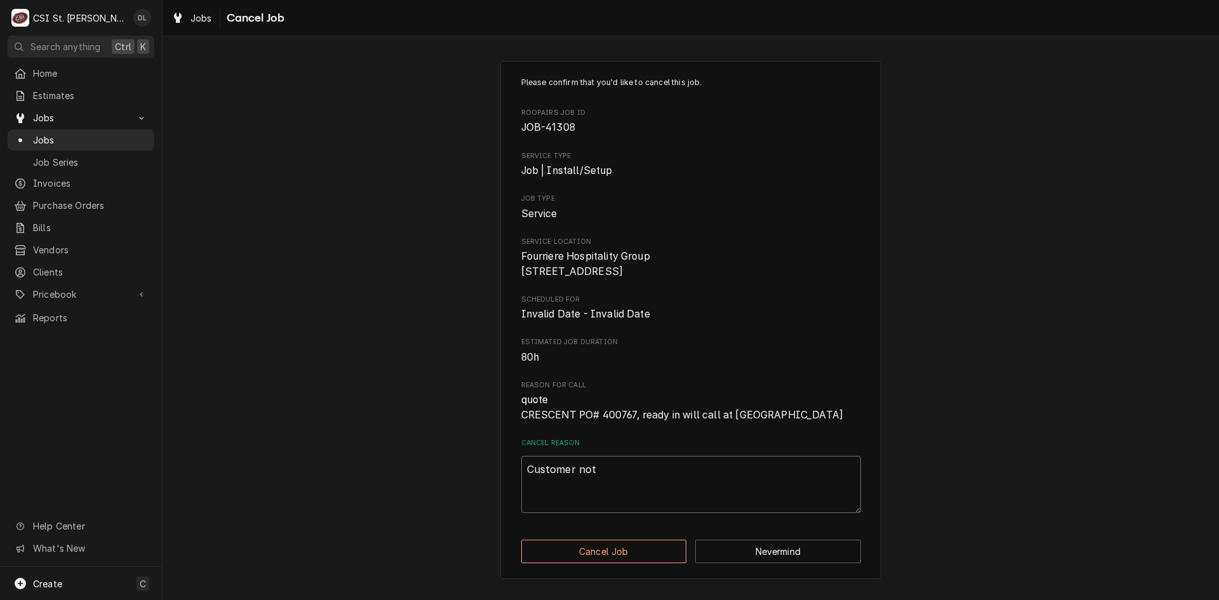
type textarea "x"
type textarea "Customer not p"
type textarea "x"
type textarea "Customer not pa"
type textarea "x"
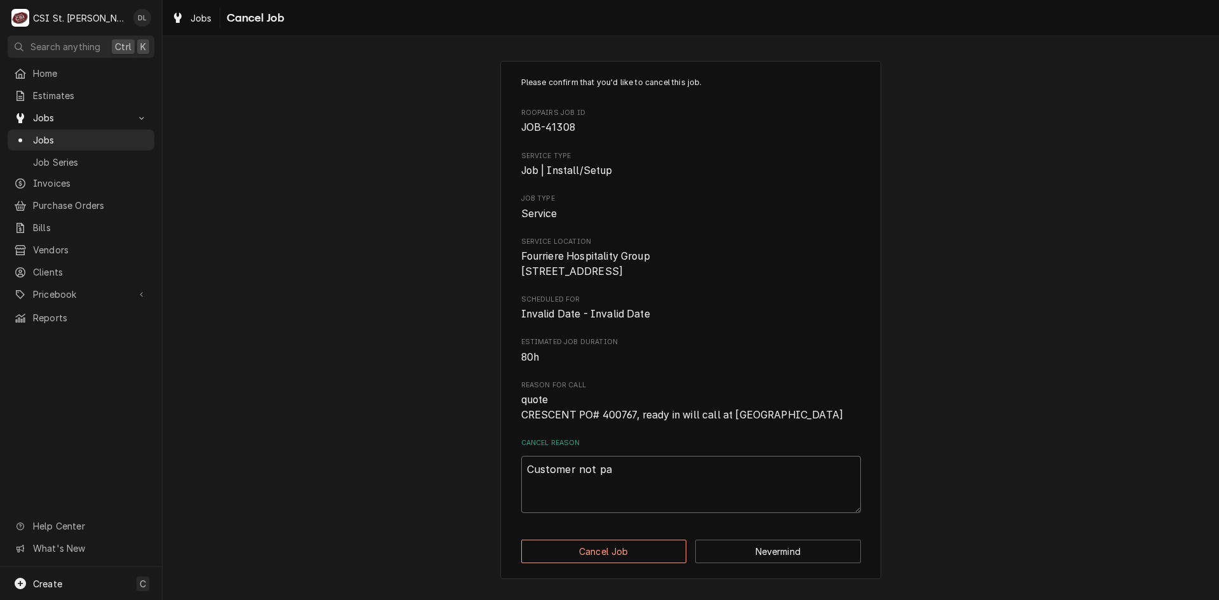
type textarea "Customer not pay"
type textarea "x"
type textarea "Customer not payi"
type textarea "x"
type textarea "Customer not payin"
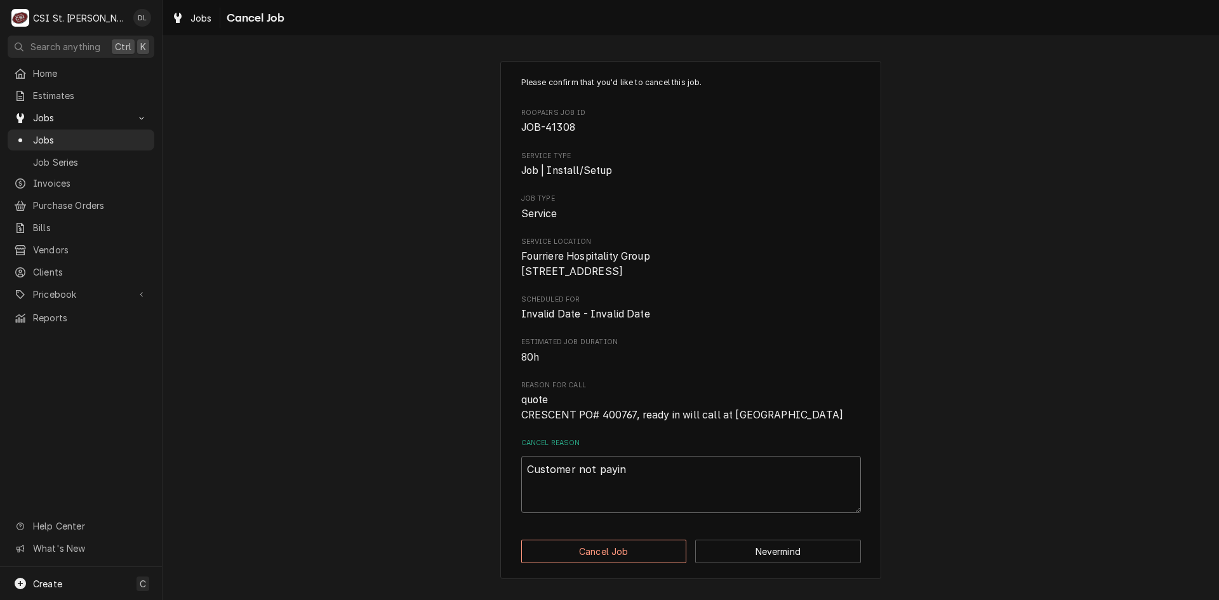
type textarea "x"
type textarea "Customer not paying"
type textarea "x"
type textarea "Customer not paying"
type textarea "x"
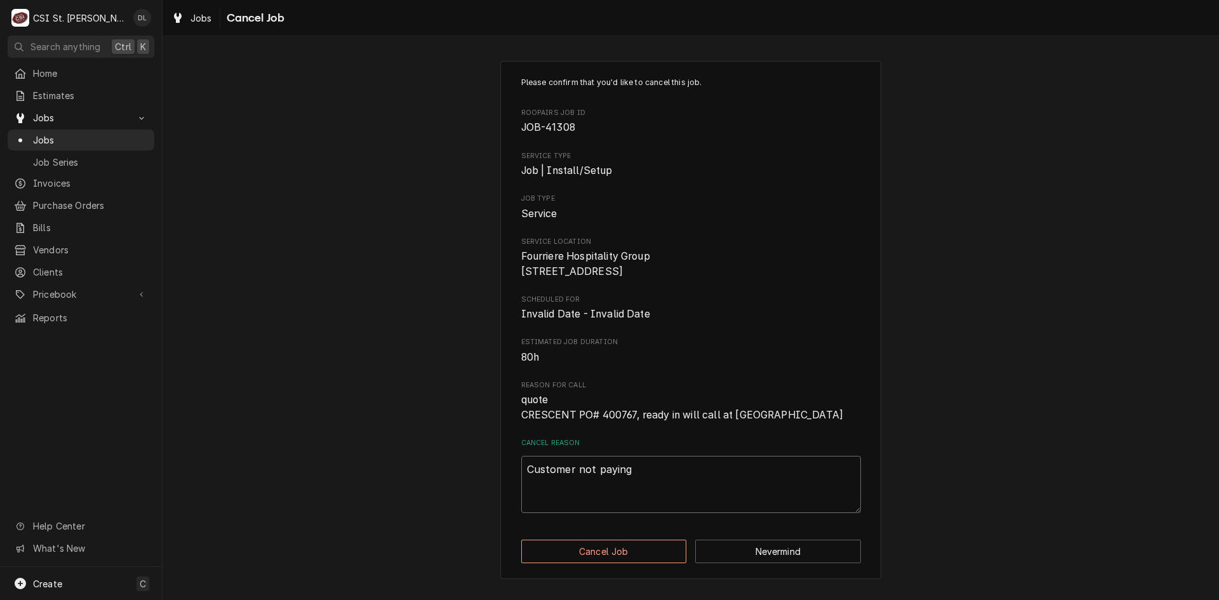
type textarea "Customer not paying b"
type textarea "x"
type textarea "Customer not paying bl"
type textarea "x"
type textarea "Customer not paying bli"
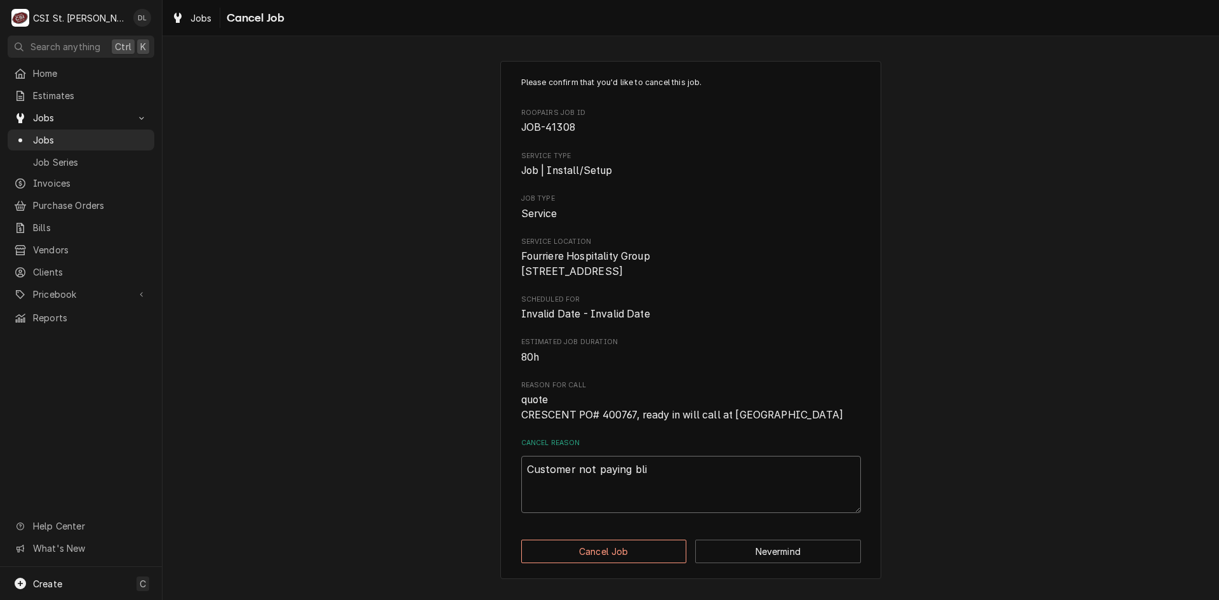
type textarea "x"
type textarea "Customer not paying bl"
type textarea "x"
type textarea "Customer not paying b"
type textarea "x"
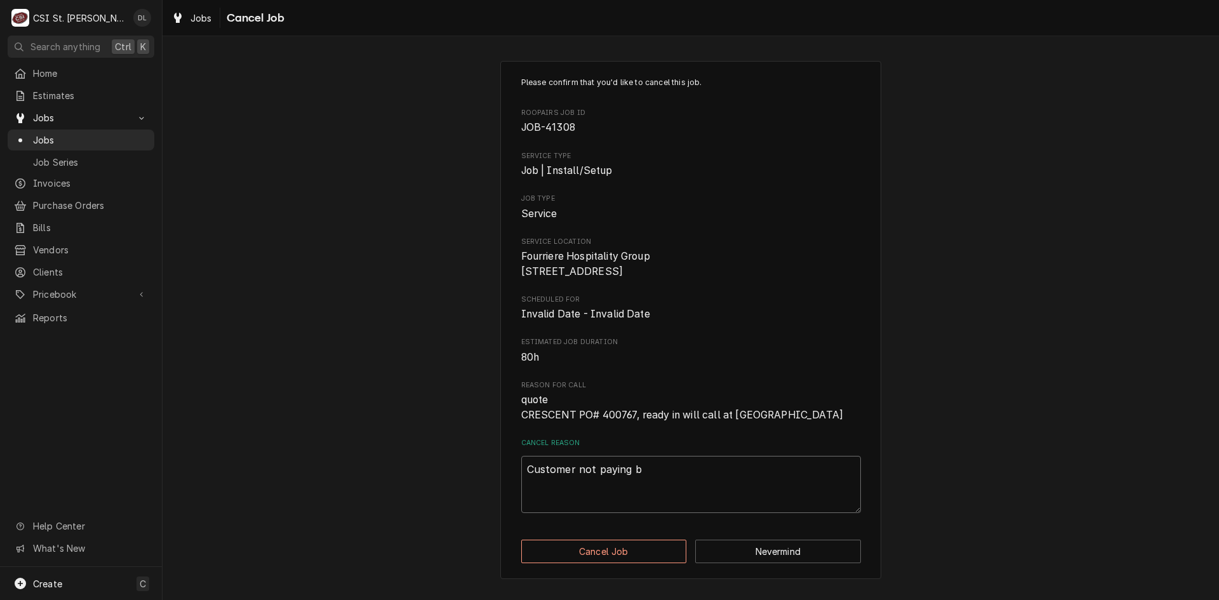
type textarea "Customer not paying bi"
type textarea "x"
type textarea "Customer not paying bil"
type textarea "x"
type textarea "Customer not paying bill"
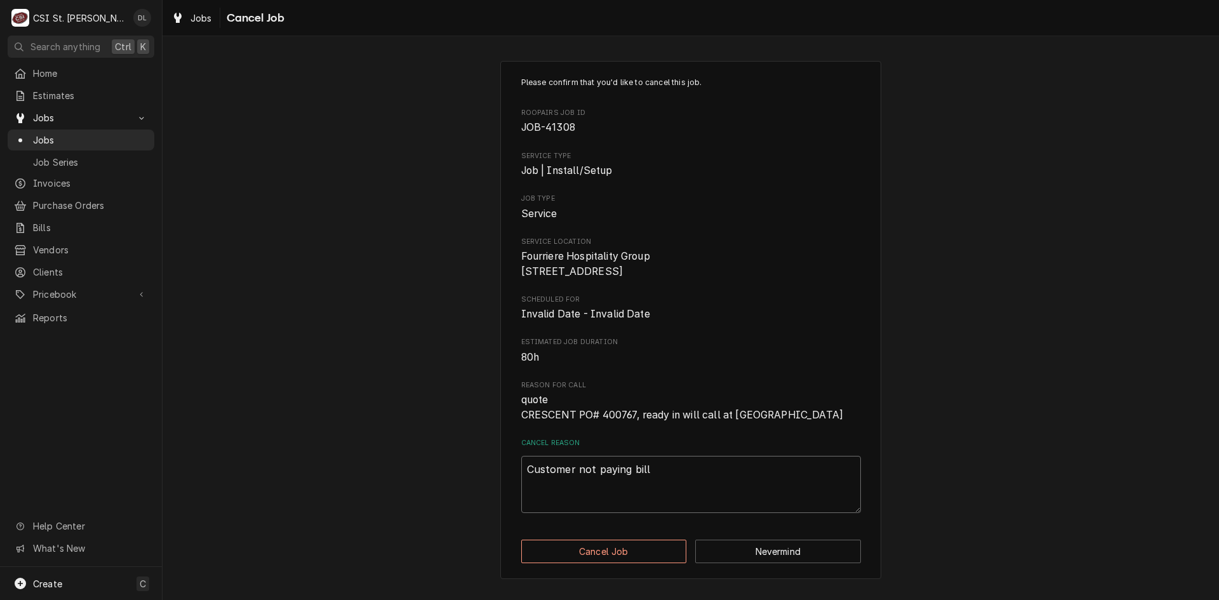
type textarea "x"
type textarea "Customer not paying bills"
type textarea "x"
type textarea "Customer not paying bills."
click at [629, 563] on button "Cancel Job" at bounding box center [604, 551] width 166 height 23
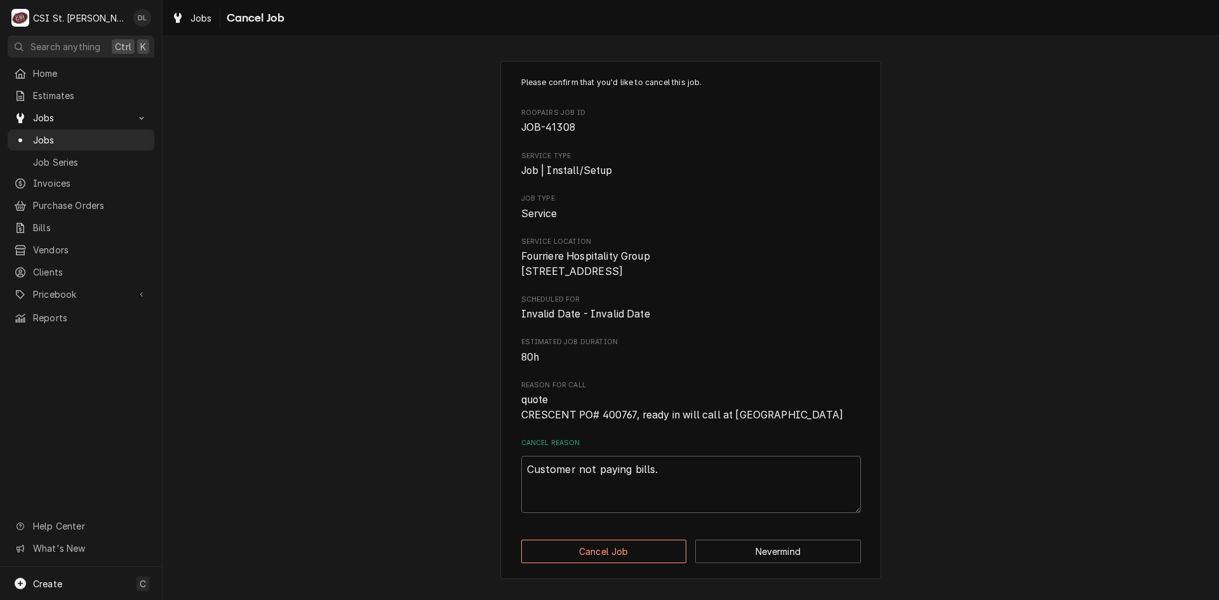
type textarea "x"
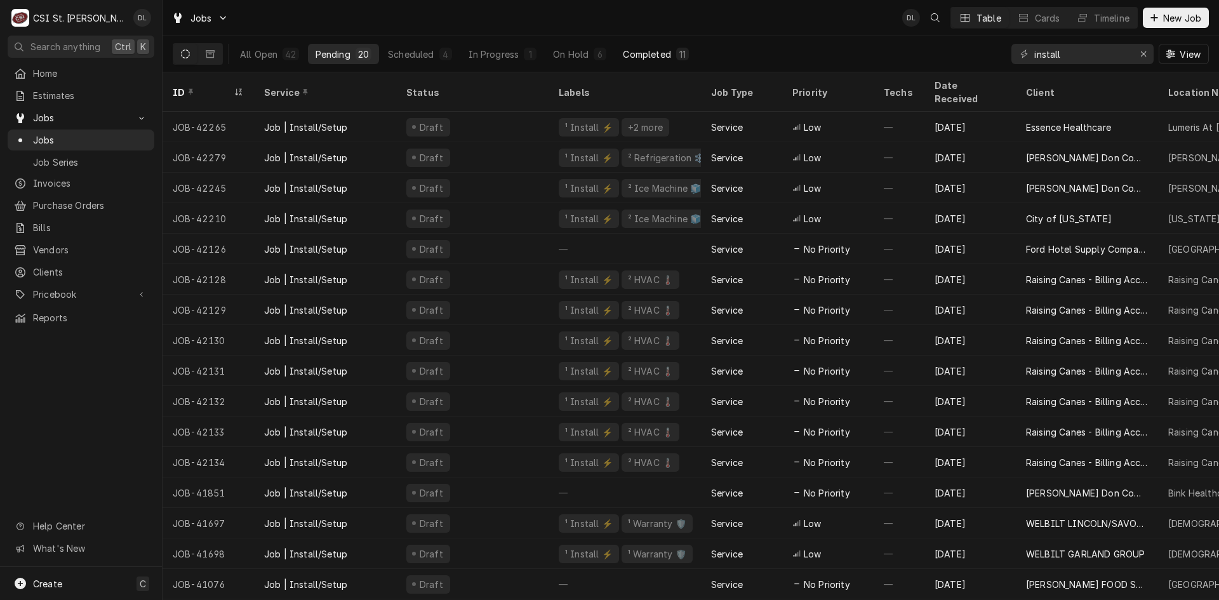
click at [634, 60] on div "Completed" at bounding box center [647, 54] width 48 height 13
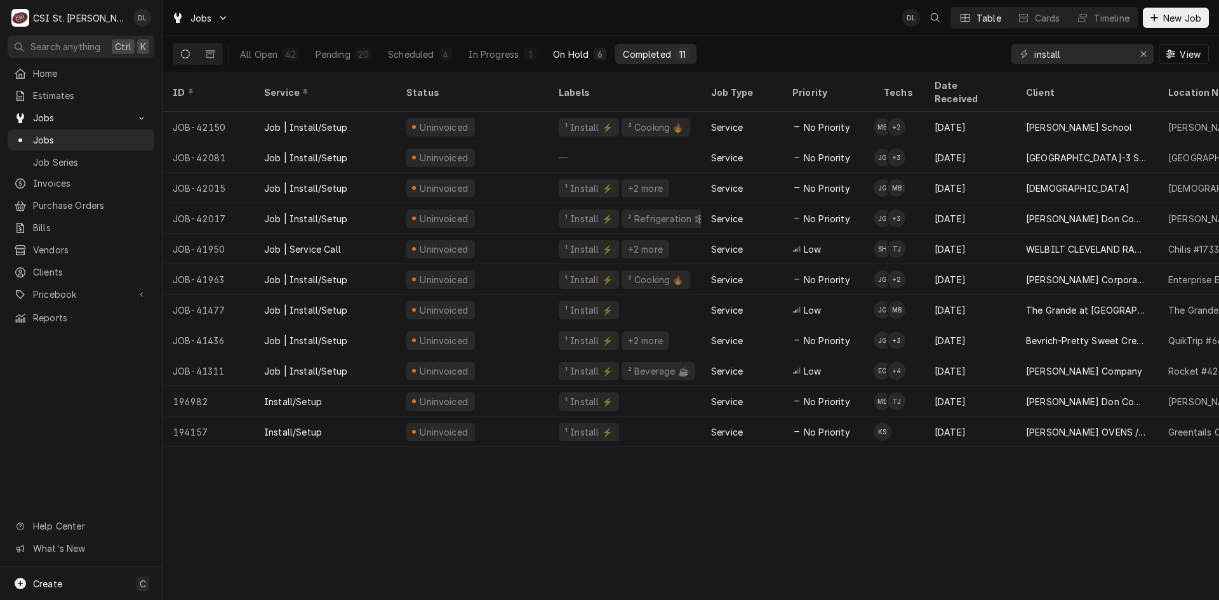
click at [568, 58] on div "On Hold" at bounding box center [571, 54] width 36 height 13
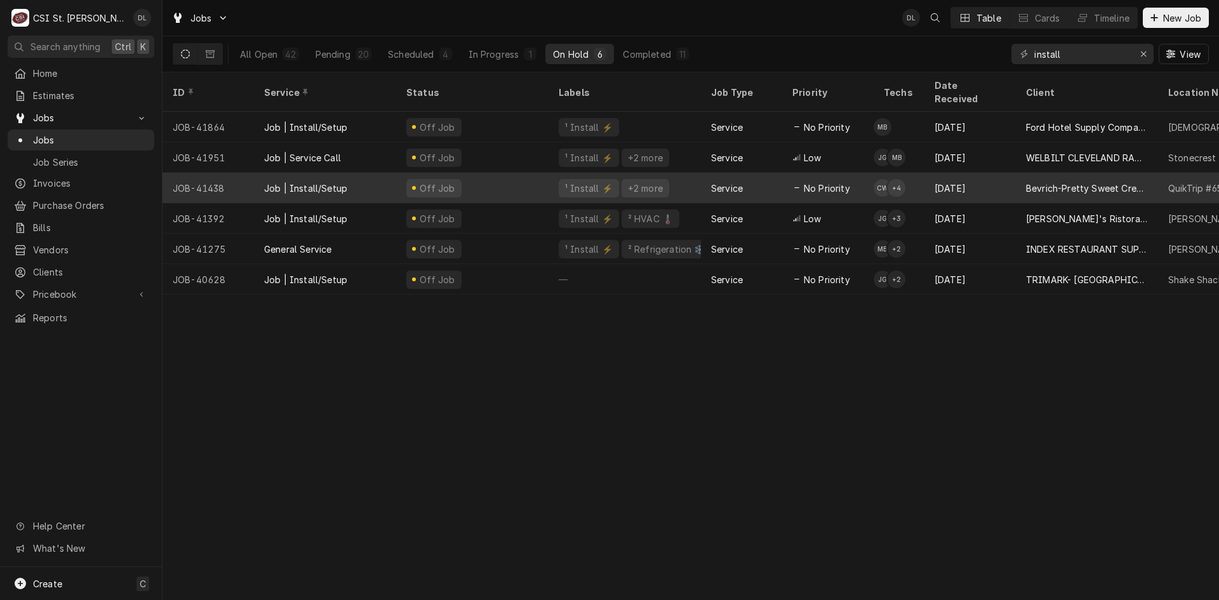
click at [984, 173] on div "[DATE]" at bounding box center [969, 188] width 91 height 30
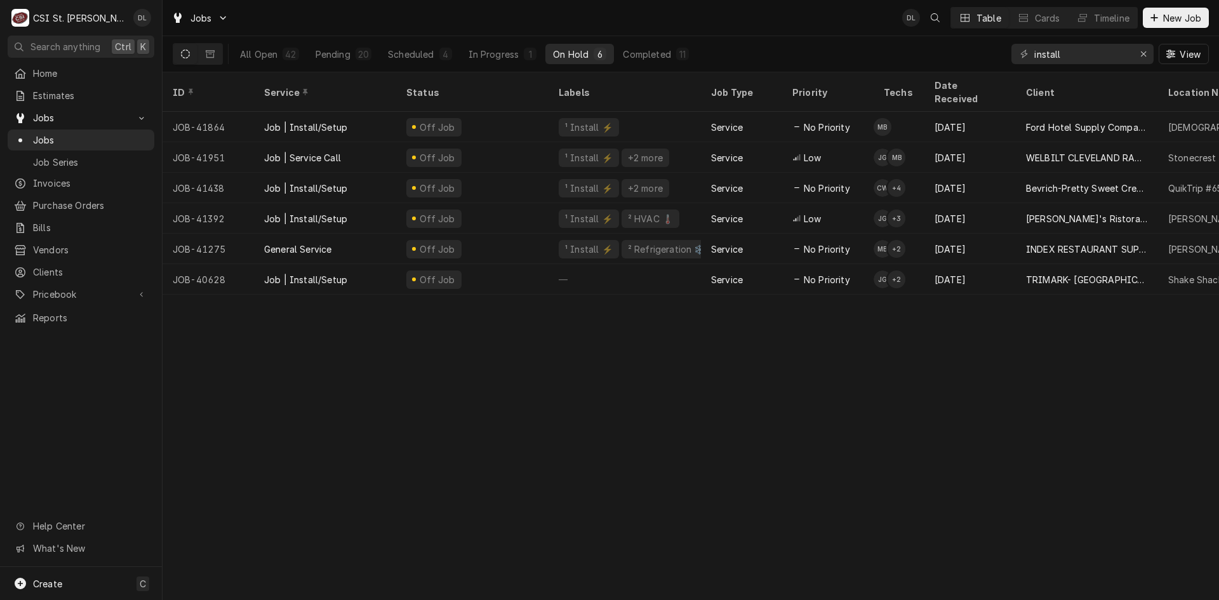
click at [272, 418] on div "ID Service Status Labels Job Type Priority Techs Date Received Client Location …" at bounding box center [691, 336] width 1057 height 528
